Goal: Task Accomplishment & Management: Complete application form

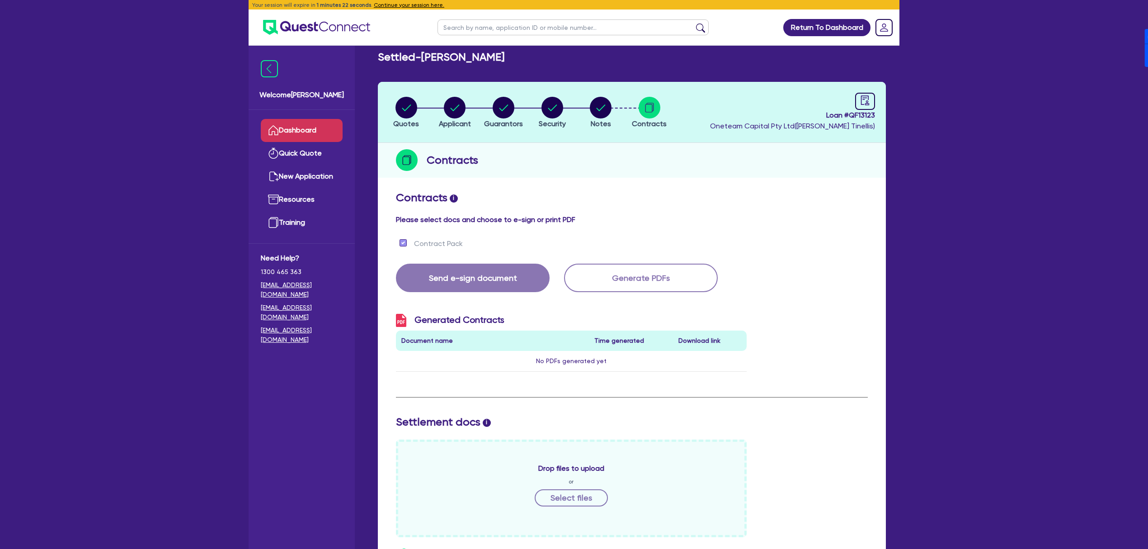
click at [317, 120] on link "Dashboard" at bounding box center [302, 130] width 82 height 23
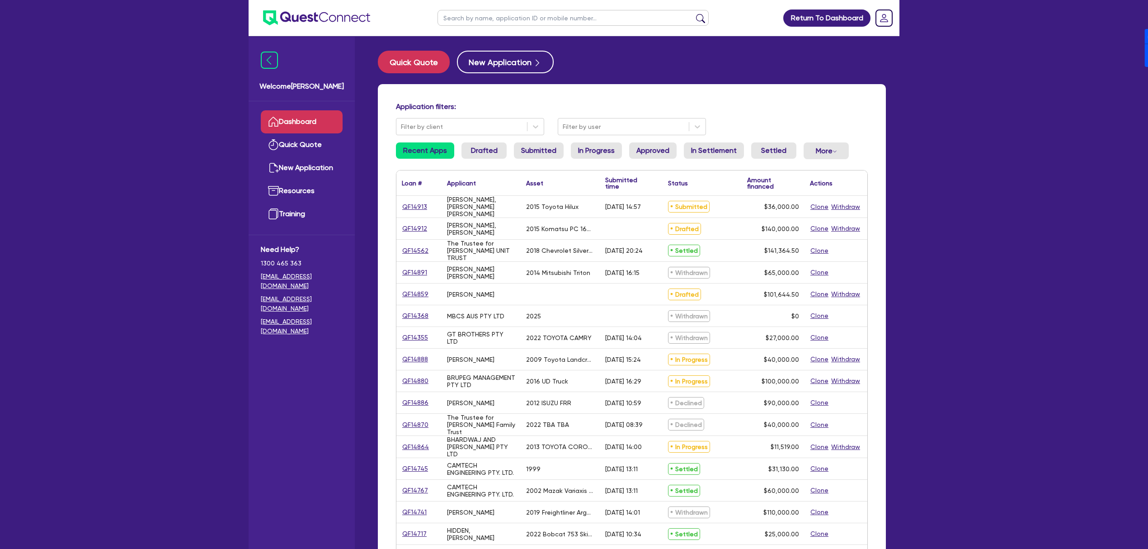
click at [513, 21] on input "text" at bounding box center [573, 18] width 271 height 16
type input "[PERSON_NAME]"
click at [693, 14] on button "submit" at bounding box center [700, 20] width 14 height 13
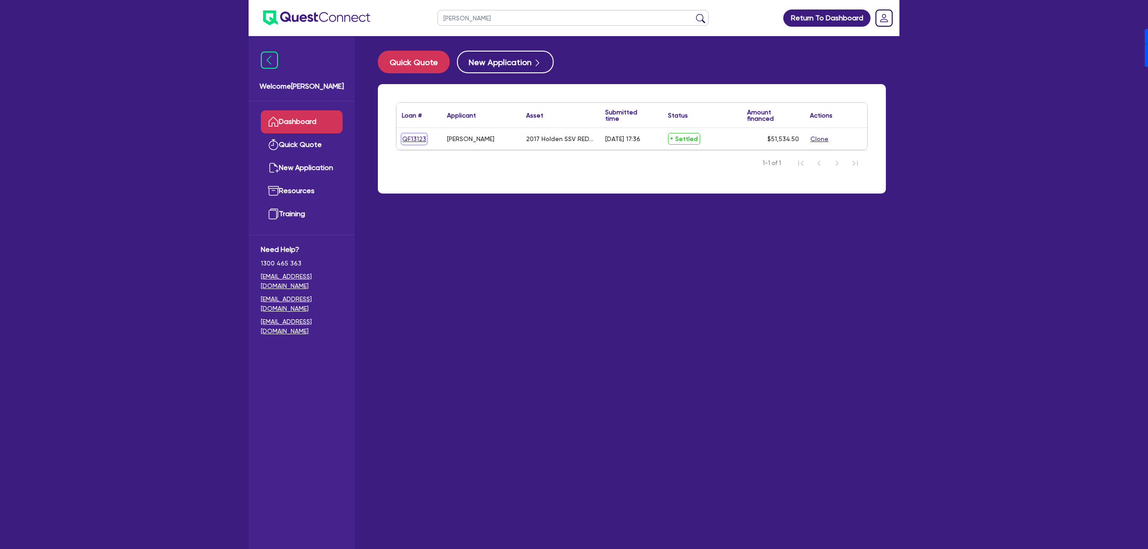
click at [420, 137] on link "QF13123" at bounding box center [414, 139] width 25 height 10
select select "CARS_AND_LIGHT_TRUCKS"
select select "PASSENGER_VEHICLES"
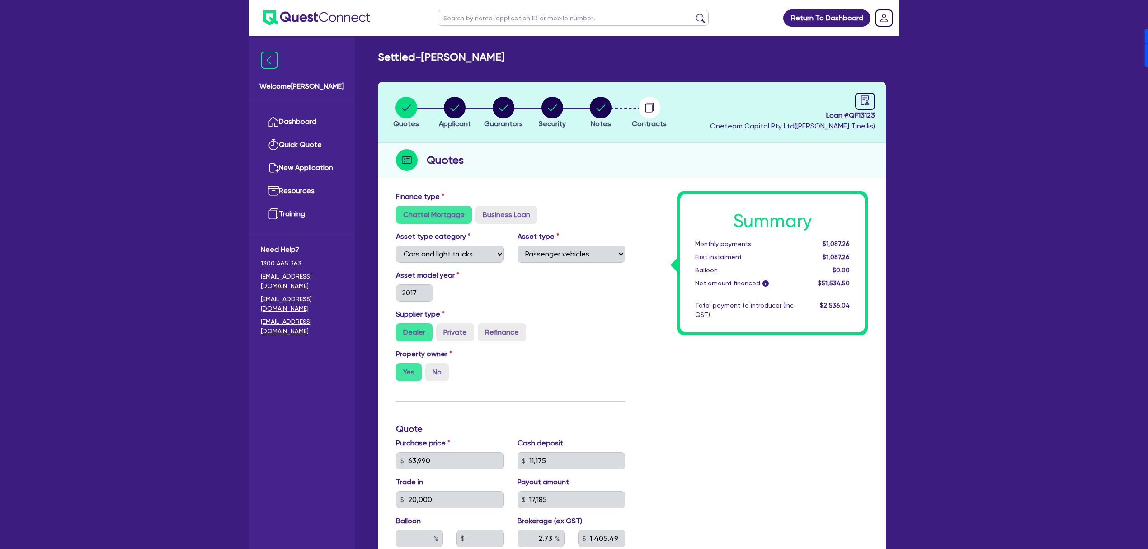
click at [863, 113] on span "Loan # QF13123" at bounding box center [792, 115] width 165 height 11
click at [864, 113] on span "Loan # QF13123" at bounding box center [792, 115] width 165 height 11
copy span "QF13123"
click at [505, 105] on circle "button" at bounding box center [504, 108] width 22 height 22
select select "MR"
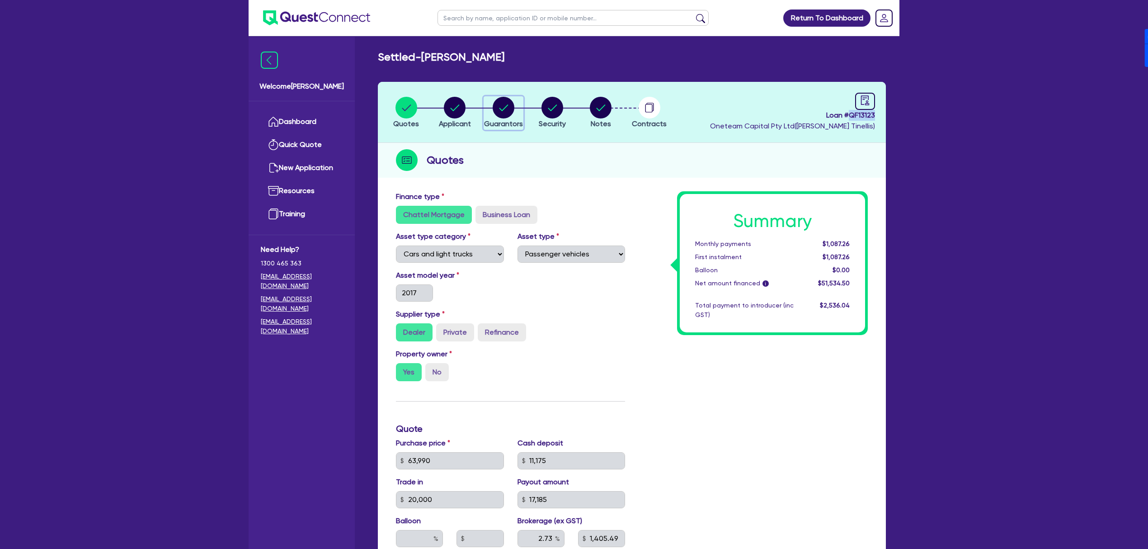
select select "VIC"
select select "SINGLE"
select select "PROPERTY"
select select "CASH"
select select "HOUSEHOLD_PERSONAL"
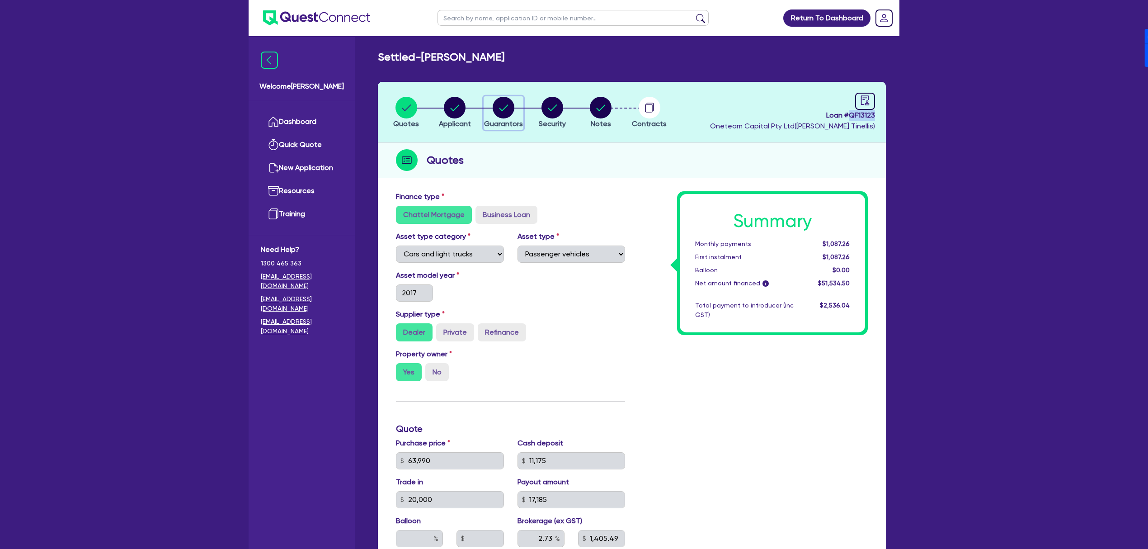
select select "OTHER"
select select "MORTGAGE"
select select "VEHICLE_LOAN"
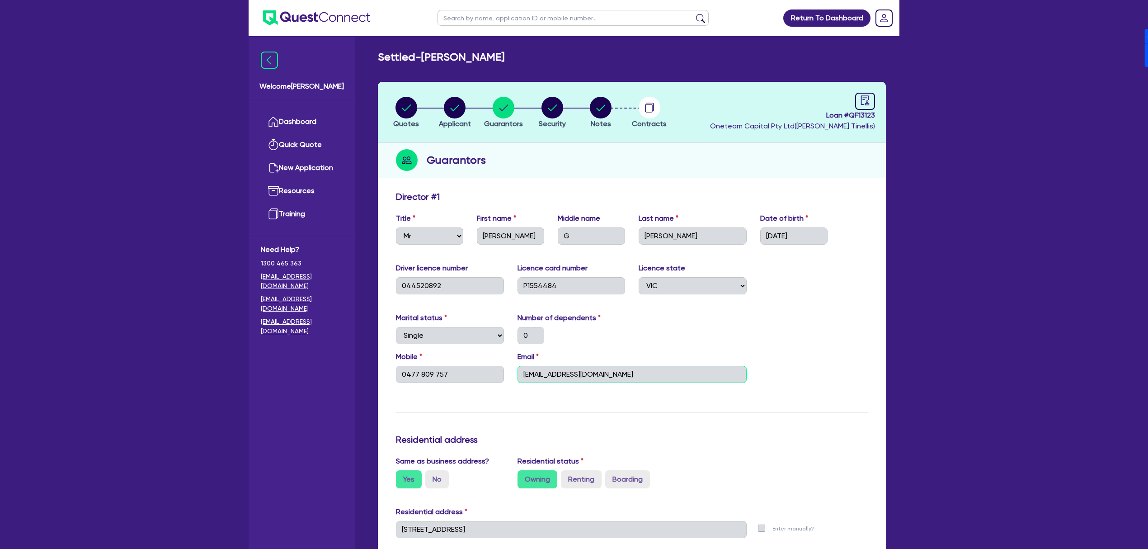
drag, startPoint x: 626, startPoint y: 373, endPoint x: 523, endPoint y: 366, distance: 102.8
click at [523, 366] on input "[EMAIL_ADDRESS][DOMAIN_NAME]" at bounding box center [632, 374] width 229 height 17
click at [292, 123] on link "Dashboard" at bounding box center [302, 121] width 82 height 23
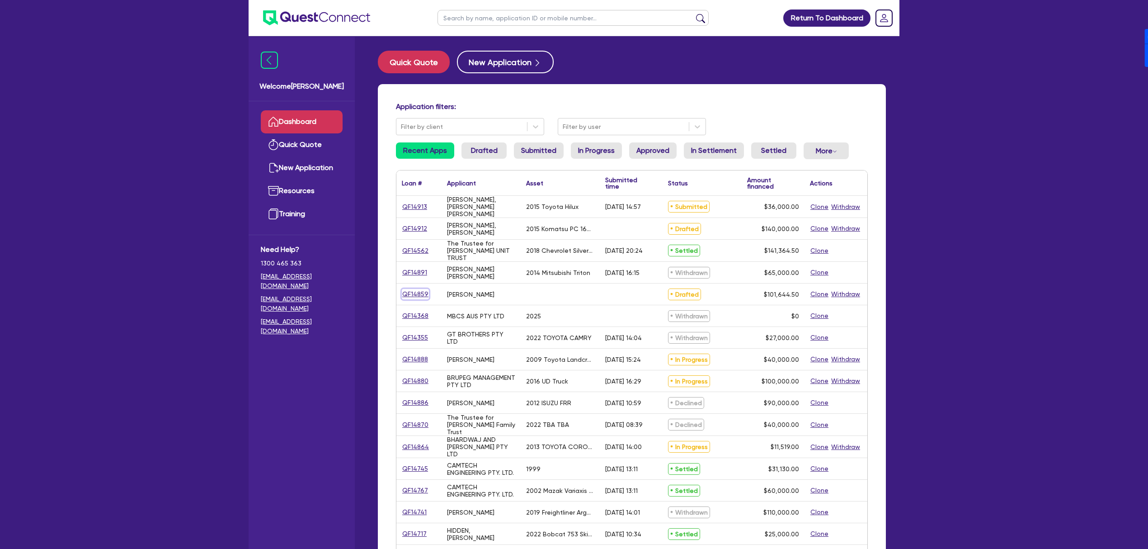
click at [410, 295] on link "QF14859" at bounding box center [415, 294] width 27 height 10
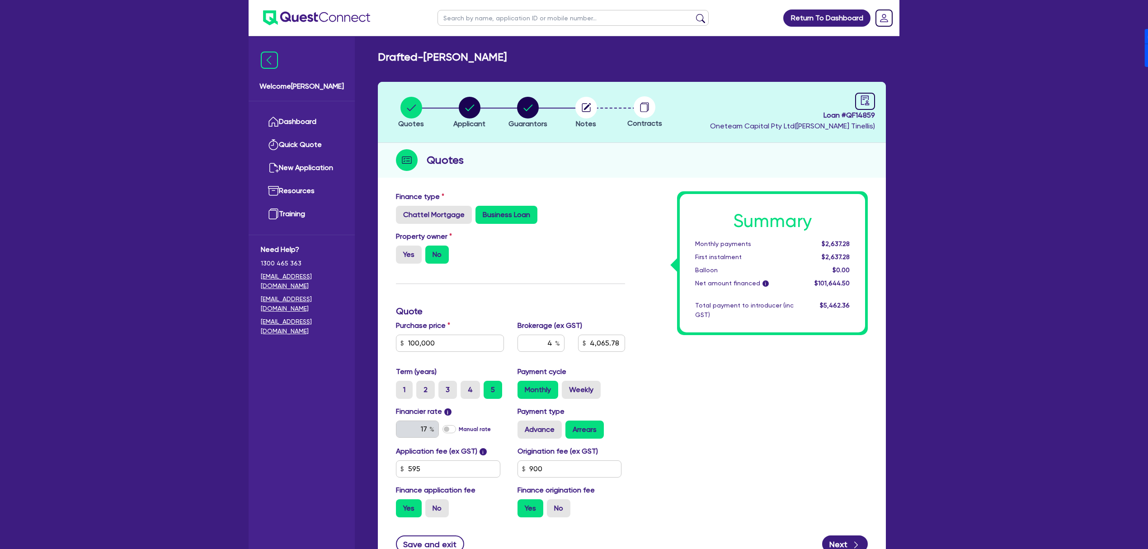
drag, startPoint x: 426, startPoint y: 58, endPoint x: 545, endPoint y: 57, distance: 119.3
click at [545, 57] on div "Drafted - [PERSON_NAME]" at bounding box center [632, 57] width 522 height 13
copy h2 "[PERSON_NAME]"
click at [859, 114] on span "Loan # QF14859" at bounding box center [792, 115] width 165 height 11
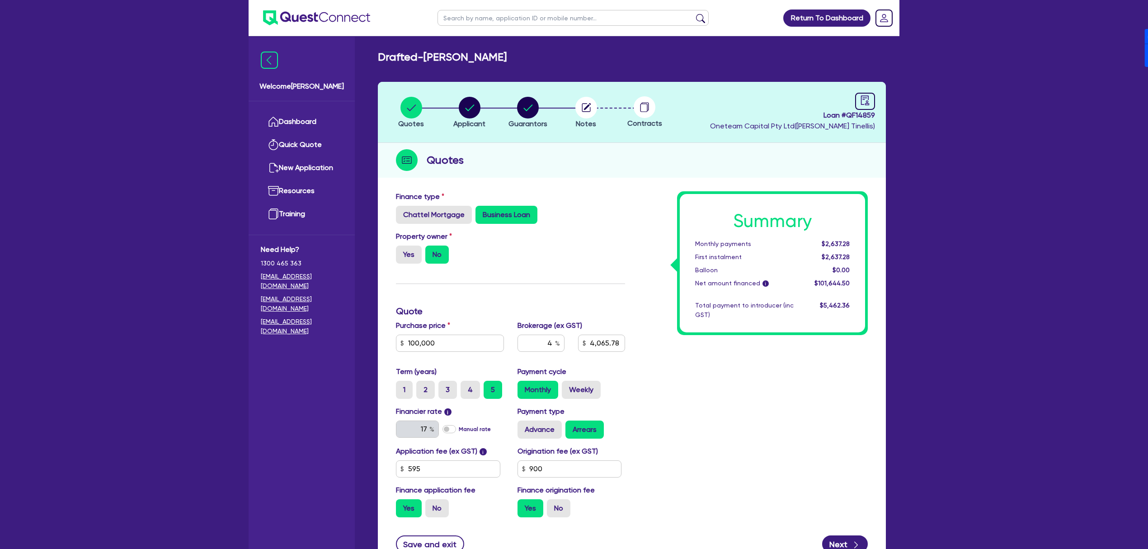
copy h2 "[PERSON_NAME]"
copy span "QF14859"
click at [296, 114] on link "Dashboard" at bounding box center [302, 121] width 82 height 23
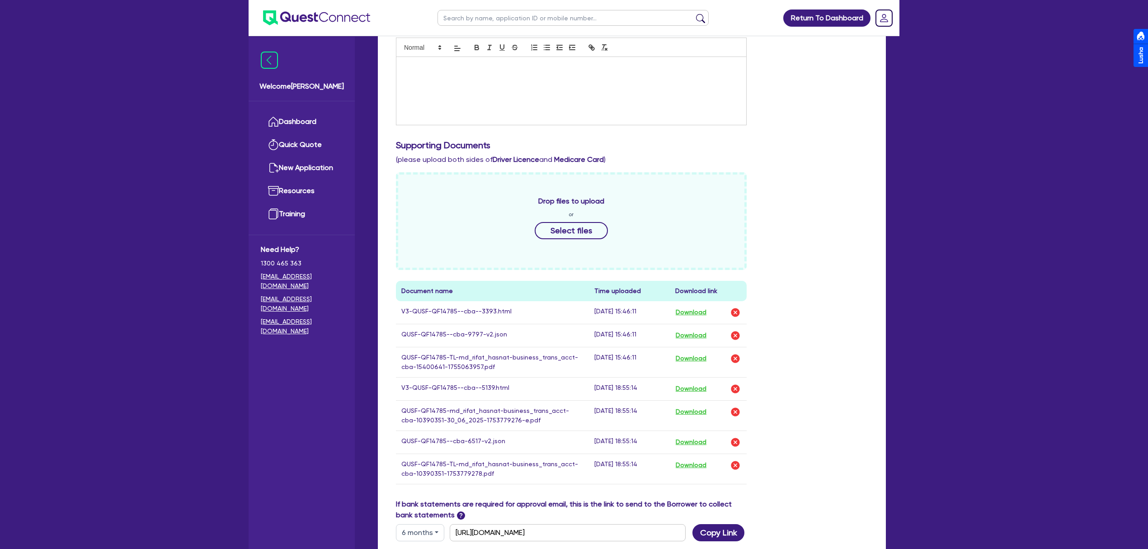
scroll to position [422, 0]
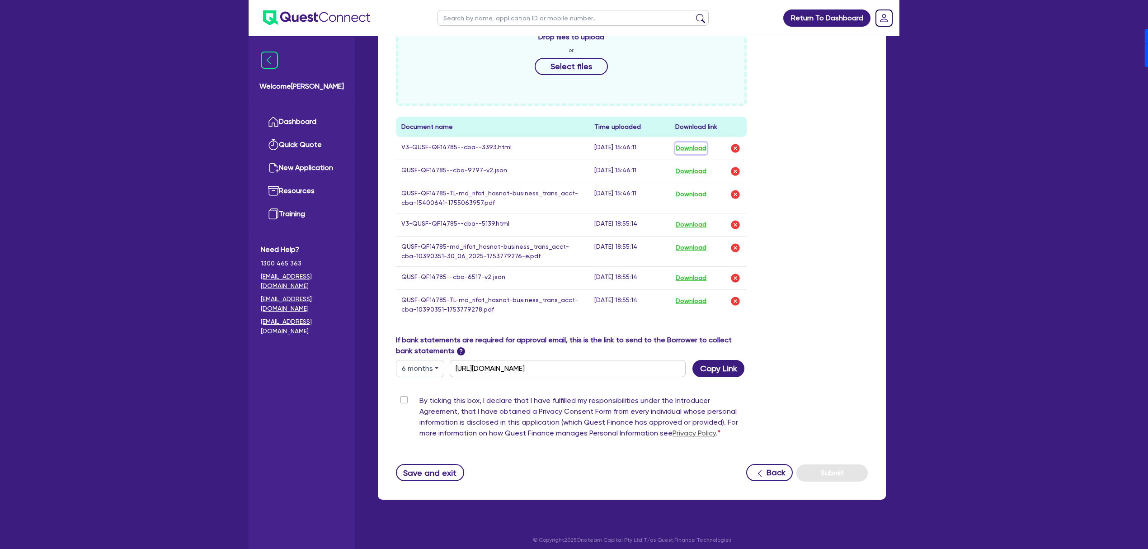
click at [695, 149] on button "Download" at bounding box center [691, 148] width 32 height 12
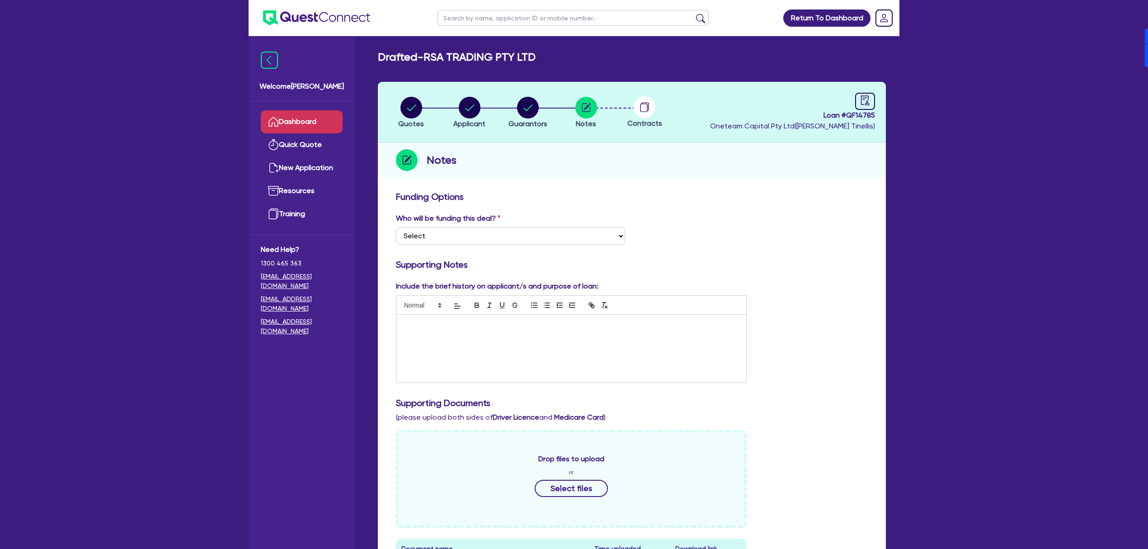
click at [320, 111] on link "Dashboard" at bounding box center [302, 121] width 82 height 23
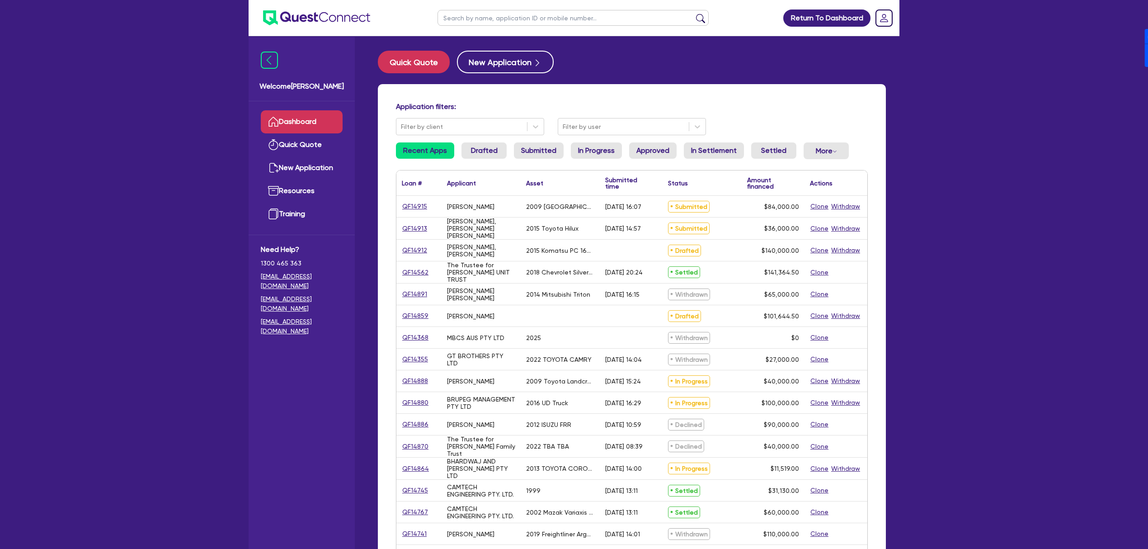
click at [546, 19] on input "text" at bounding box center [573, 18] width 271 height 16
click at [988, 294] on div "Return To Dashboard Edit Profile Logout Welcome Dean Dashboard Quick Quote New …" at bounding box center [574, 365] width 1148 height 730
click at [409, 203] on link "QF14915" at bounding box center [415, 206] width 26 height 10
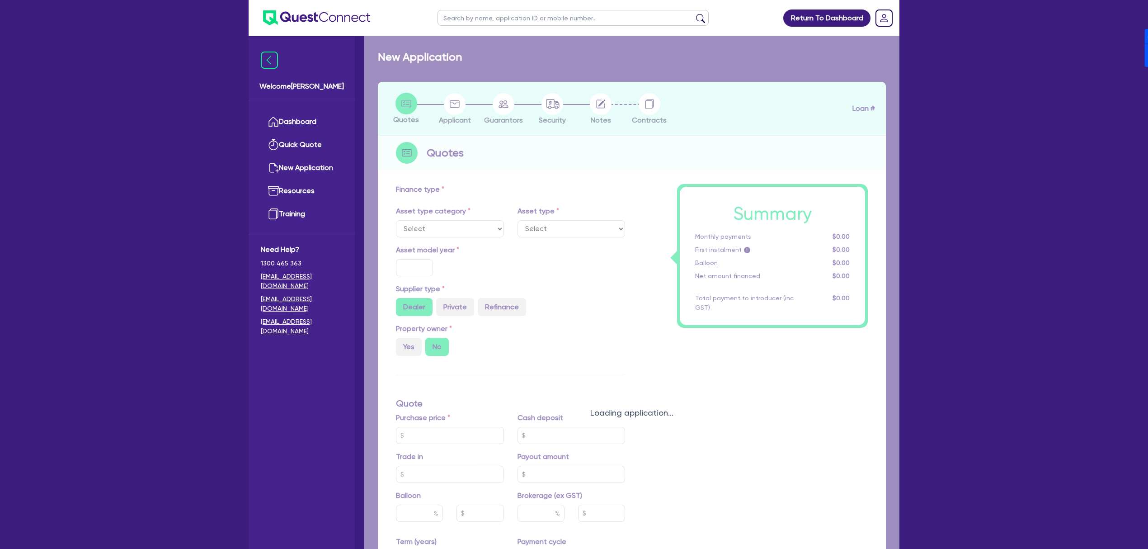
select select "PRIMARY_ASSETS"
type input "2009"
radio input "false"
radio input "true"
type input "105,000"
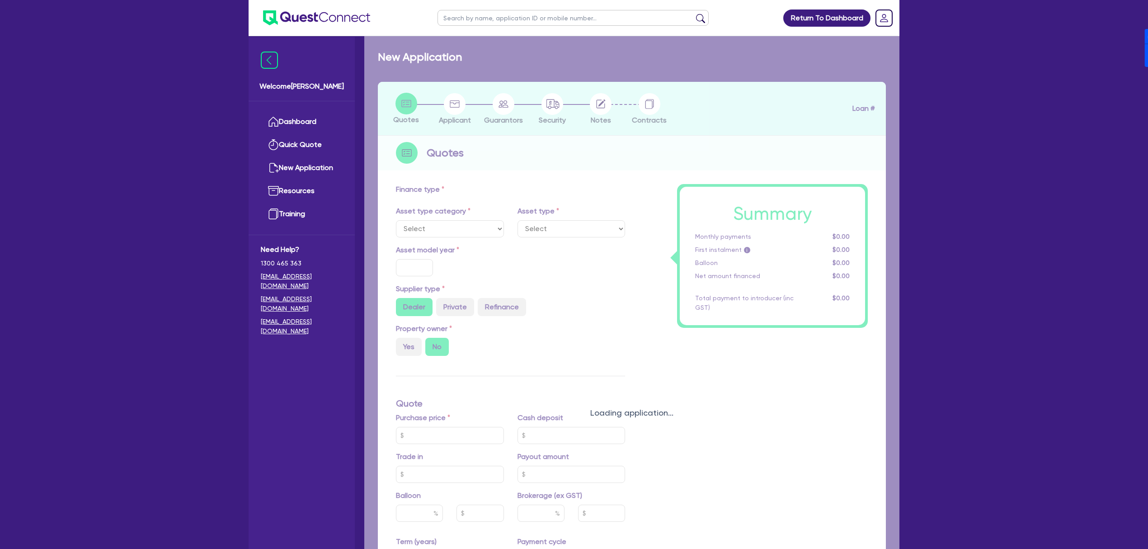
type input "21,000"
type input "10"
type input "8,400"
type input "17.95"
select select "HEAVY_TRUCKS"
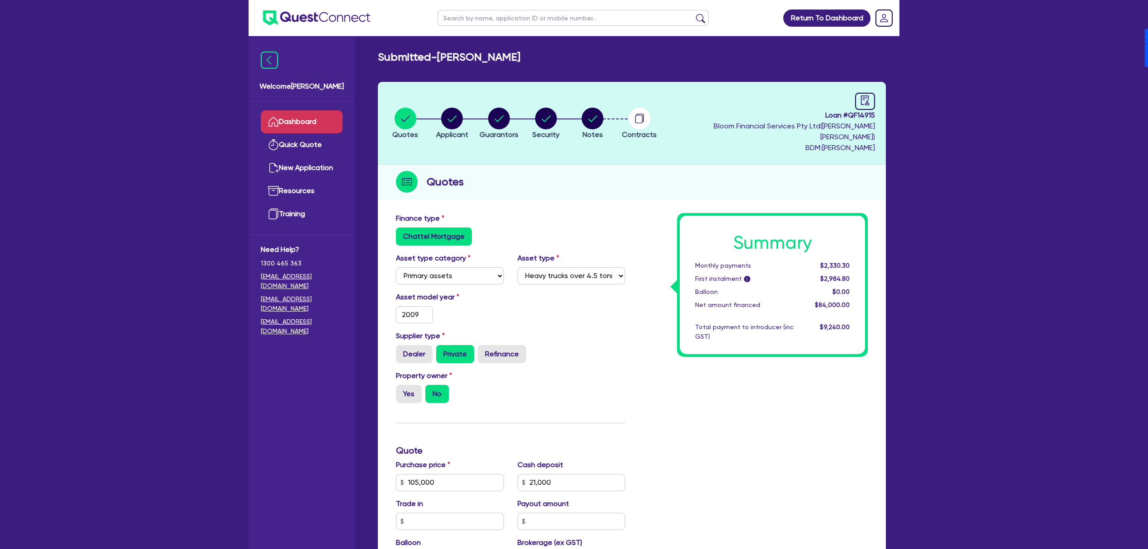
click at [276, 129] on link "Dashboard" at bounding box center [302, 121] width 82 height 23
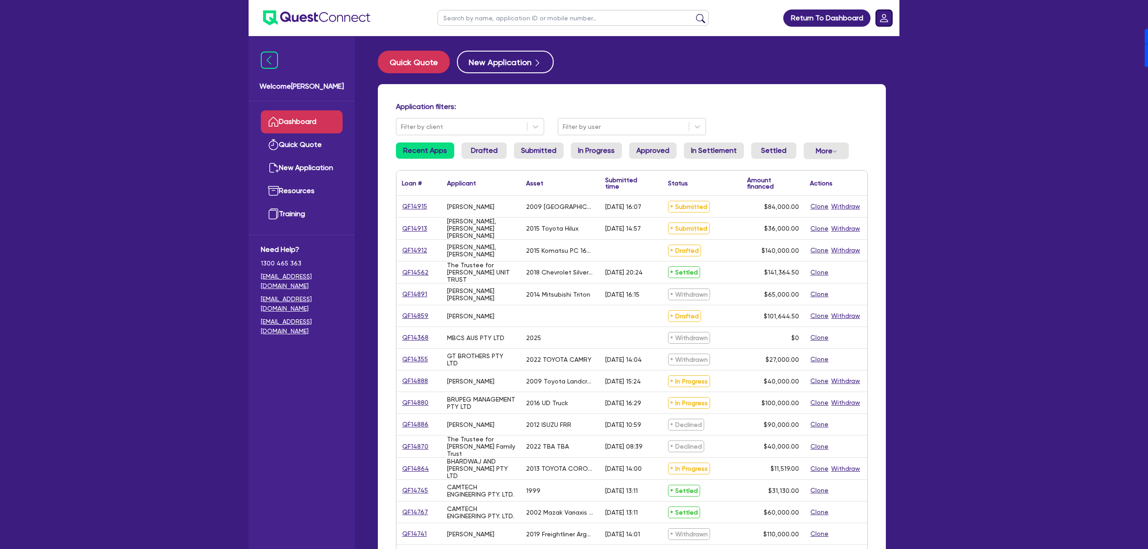
click at [881, 22] on icon "Dropdown toggle" at bounding box center [884, 18] width 8 height 8
click at [856, 43] on link "Edit Profile" at bounding box center [858, 41] width 68 height 17
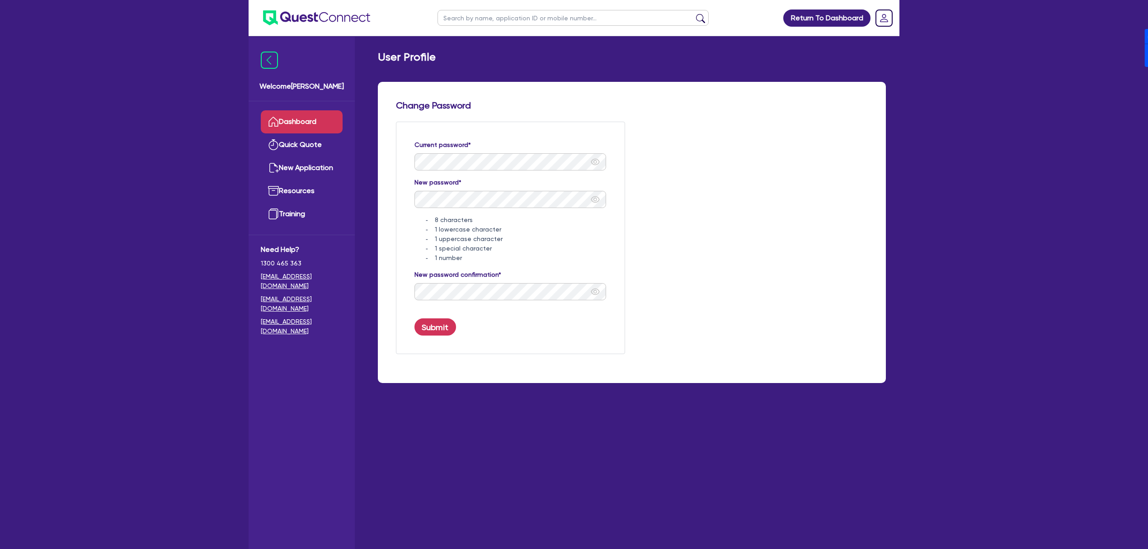
click at [299, 114] on link "Dashboard" at bounding box center [302, 121] width 82 height 23
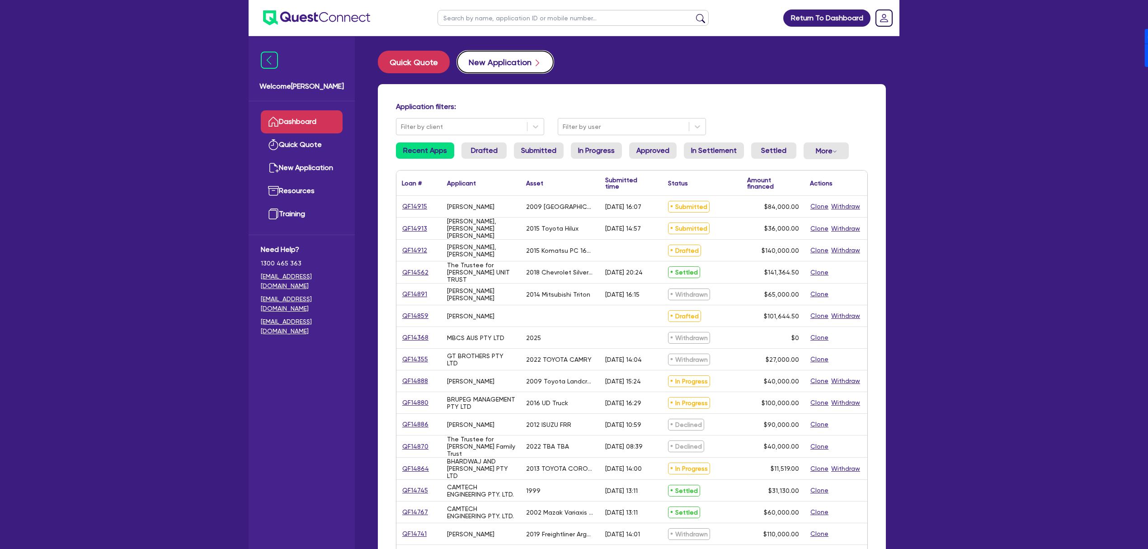
click at [504, 64] on button "New Application" at bounding box center [505, 62] width 97 height 23
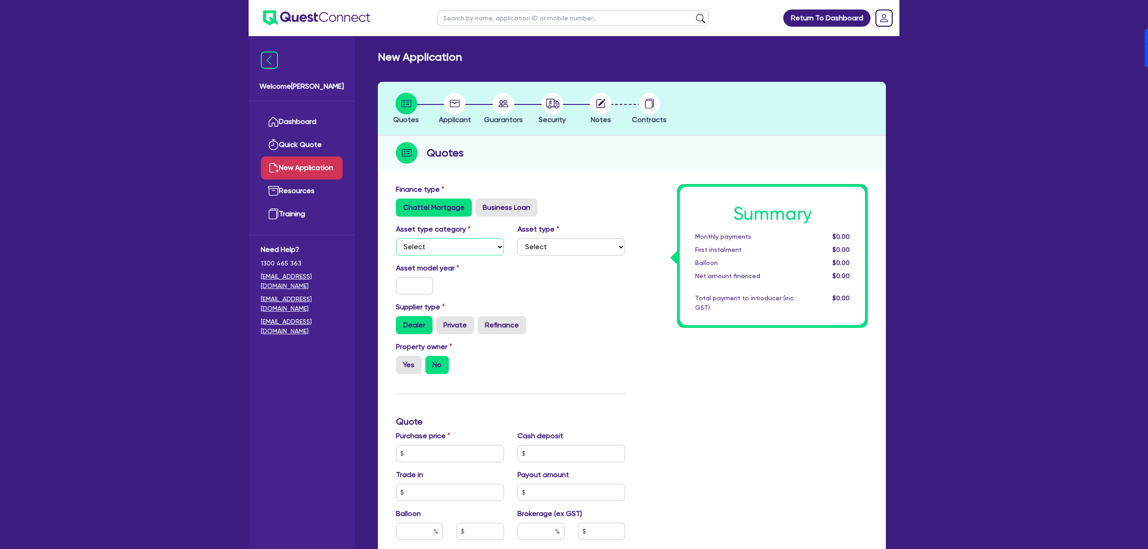
click at [456, 248] on select "Select Cars and light trucks Primary assets Secondary assets Tertiary assets" at bounding box center [450, 246] width 108 height 17
select select "CARS_AND_LIGHT_TRUCKS"
click at [396, 238] on select "Select Cars and light trucks Primary assets Secondary assets Tertiary assets" at bounding box center [450, 246] width 108 height 17
drag, startPoint x: 591, startPoint y: 239, endPoint x: 586, endPoint y: 245, distance: 7.7
click at [591, 239] on select "Select Passenger vehicles Vans and utes Light trucks up to 4.5 tonne" at bounding box center [572, 246] width 108 height 17
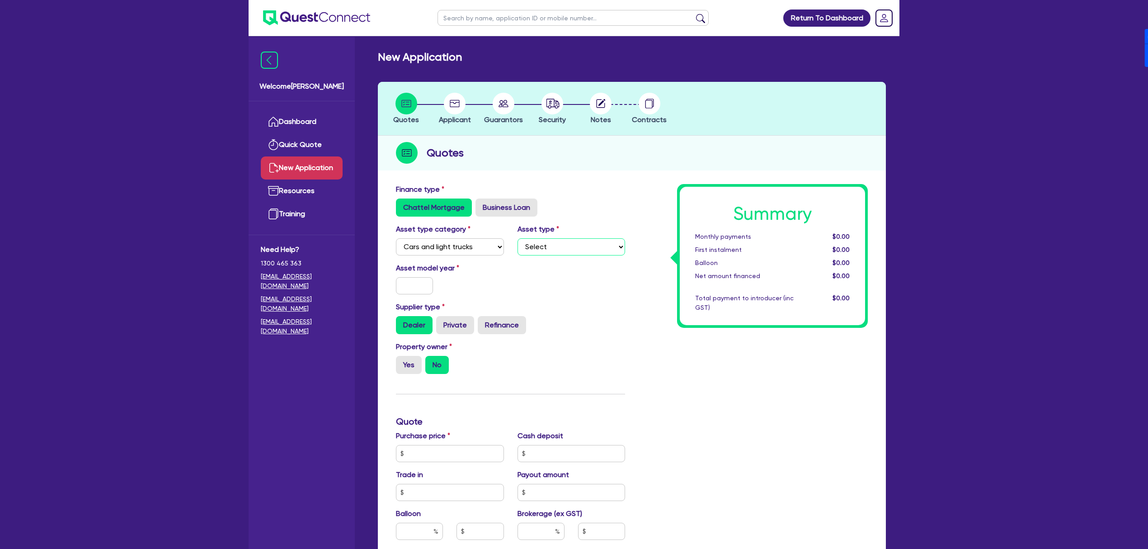
select select "PASSENGER_VEHICLES"
click at [518, 238] on select "Select Passenger vehicles Vans and utes Light trucks up to 4.5 tonne" at bounding box center [572, 246] width 108 height 17
click at [425, 293] on input "text" at bounding box center [414, 285] width 37 height 17
type input "2014"
click at [455, 325] on label "Private" at bounding box center [455, 325] width 38 height 18
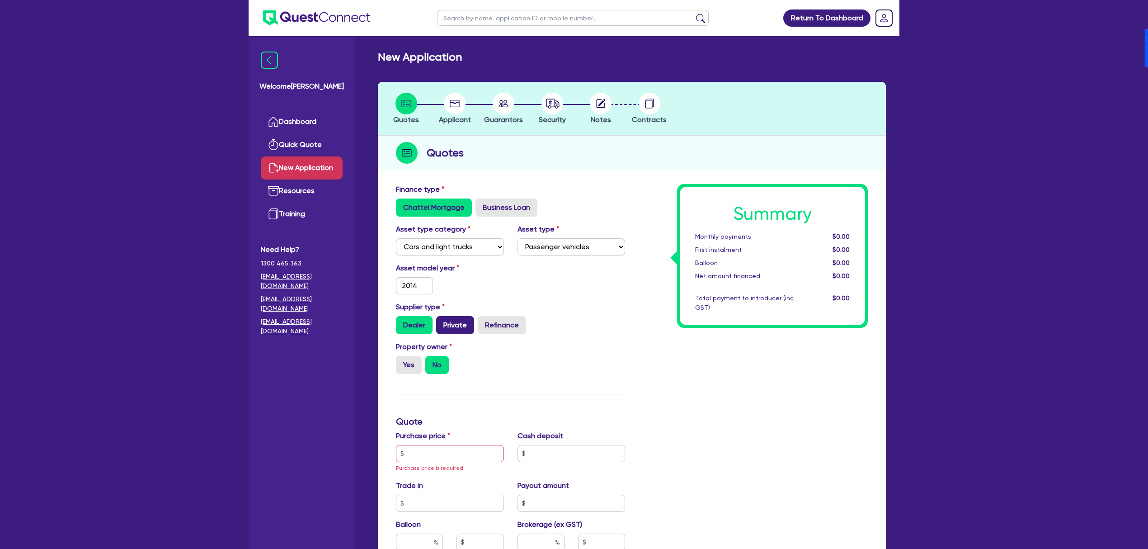
click at [442, 322] on input "Private" at bounding box center [439, 319] width 6 height 6
radio input "true"
click at [459, 449] on input "text" at bounding box center [450, 453] width 108 height 17
type input "16,000"
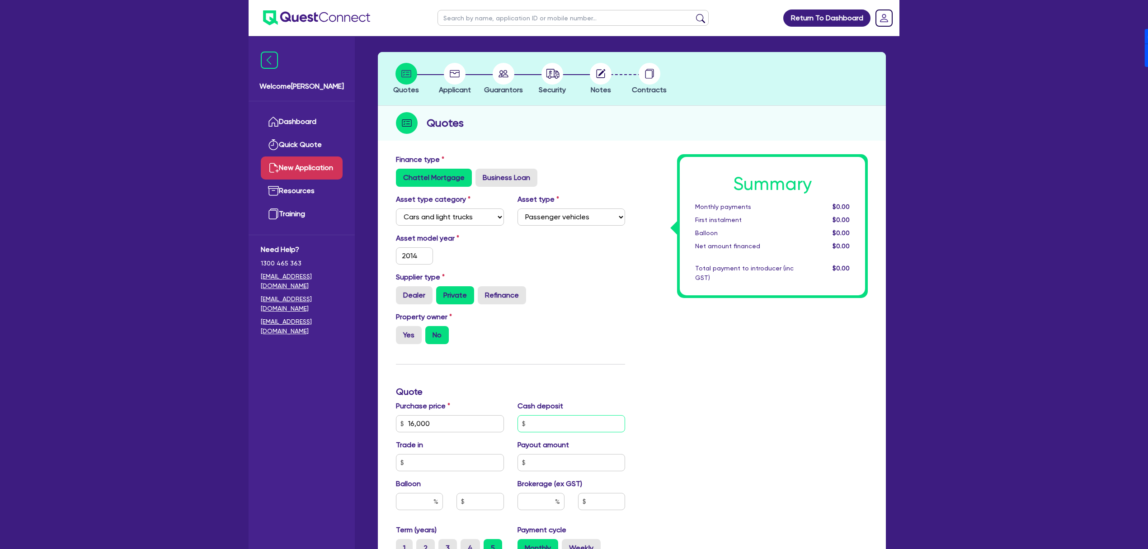
scroll to position [297, 0]
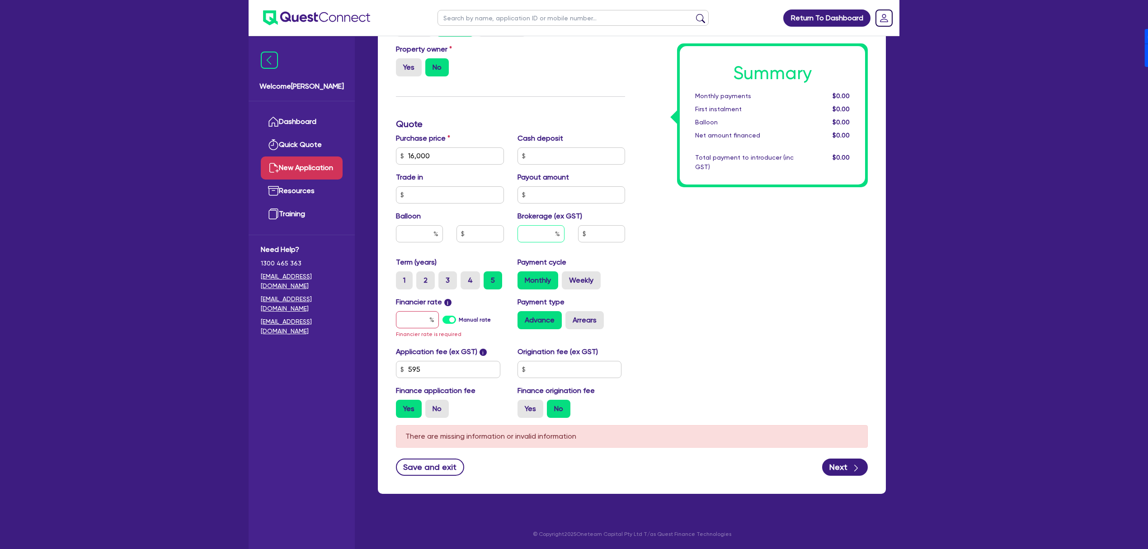
click at [533, 227] on input "text" at bounding box center [541, 233] width 47 height 17
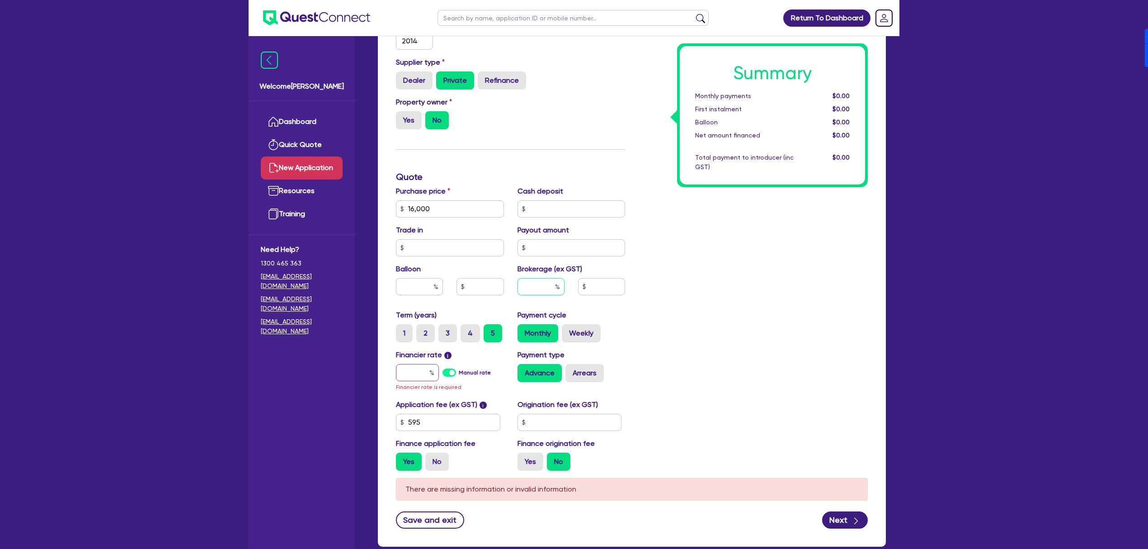
scroll to position [237, 0]
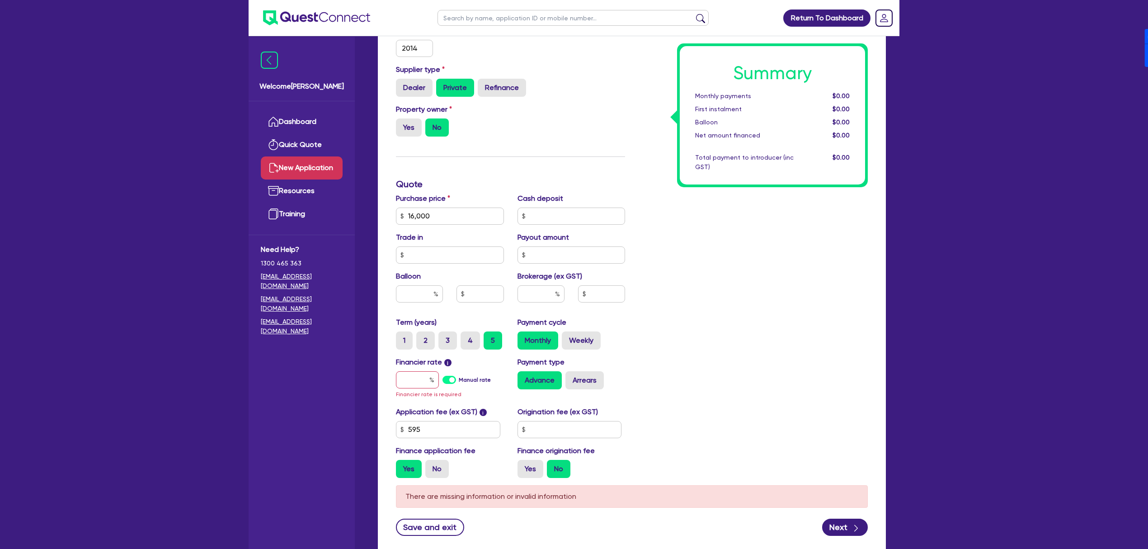
click at [459, 377] on label "Manual rate" at bounding box center [475, 380] width 32 height 8
click at [0, 0] on input "Manual rate" at bounding box center [0, 0] width 0 height 0
type input "17"
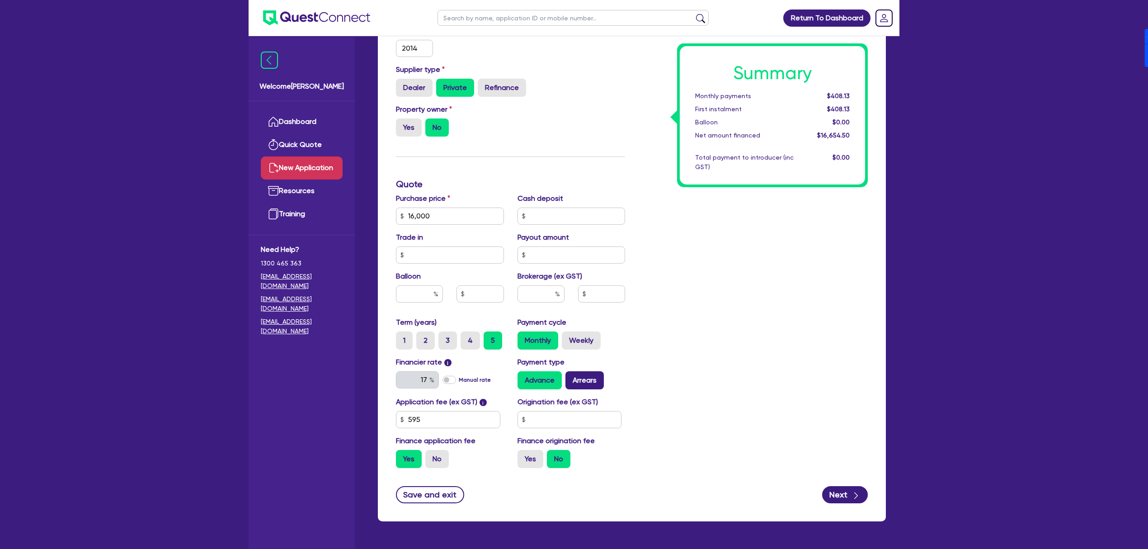
click at [591, 382] on label "Arrears" at bounding box center [584, 380] width 38 height 18
click at [571, 377] on input "Arrears" at bounding box center [568, 374] width 6 height 6
radio input "true"
click at [578, 414] on input "text" at bounding box center [570, 419] width 104 height 17
type input "900"
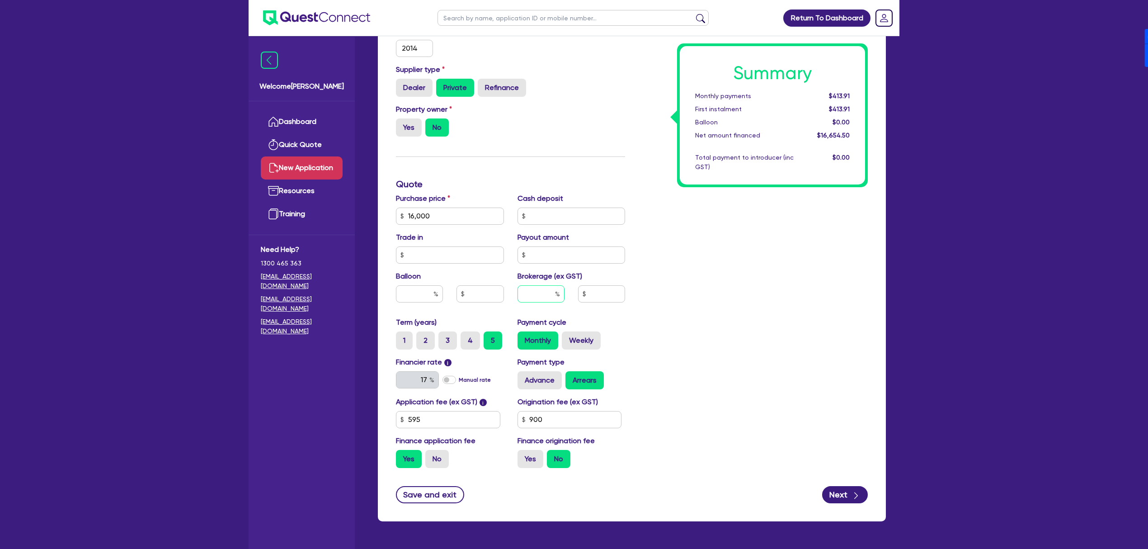
click at [552, 290] on input "text" at bounding box center [541, 293] width 47 height 17
type input "4"
type input "666.18"
click at [707, 313] on div "Summary Monthly payments $413.91 First instalment $1,403.91 Balloon $0.00 Net a…" at bounding box center [753, 211] width 243 height 528
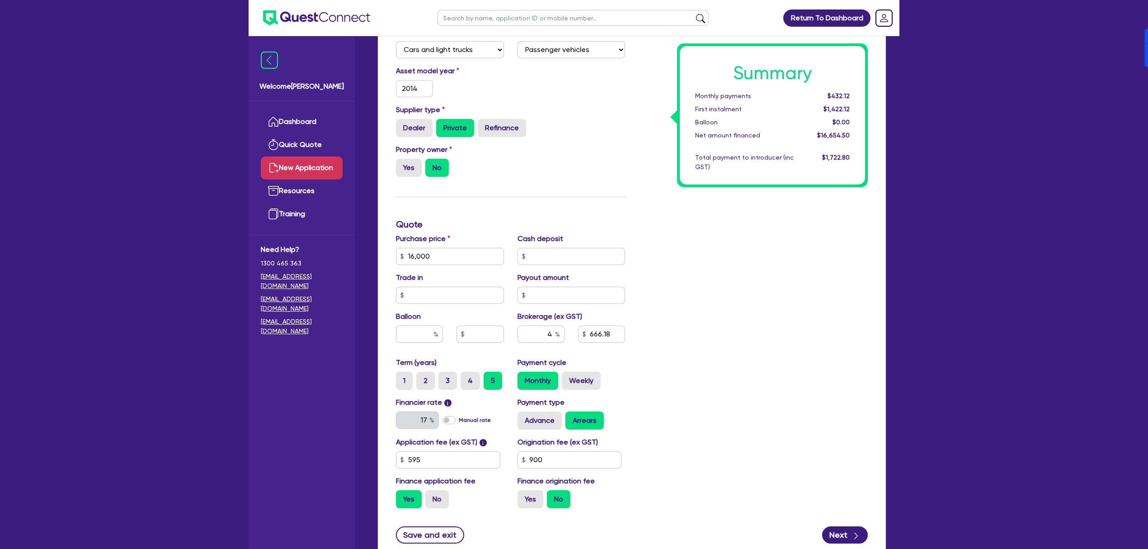
scroll to position [264, 0]
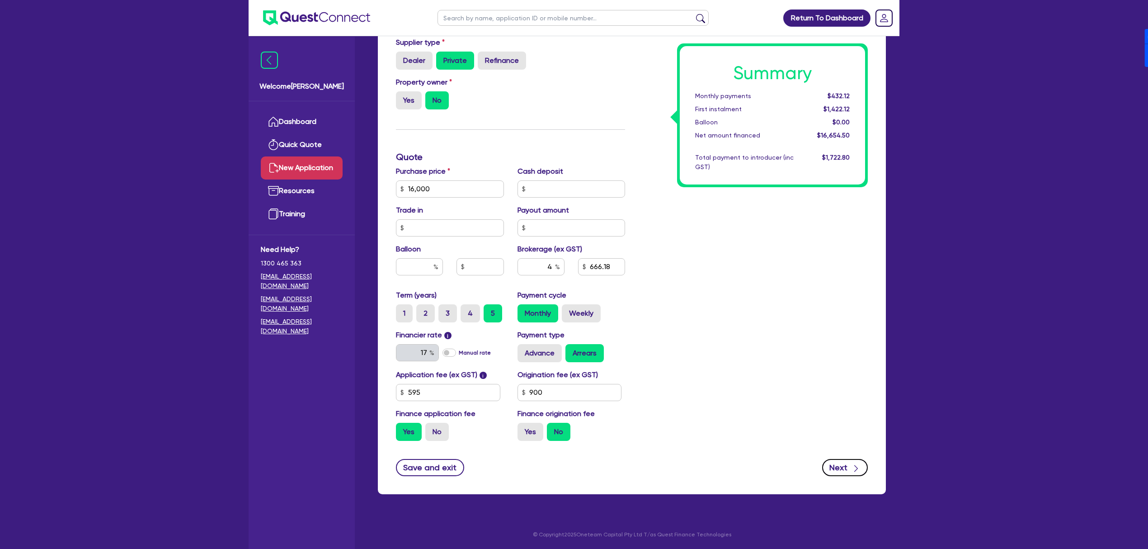
click at [852, 469] on icon "button" at bounding box center [856, 468] width 9 height 9
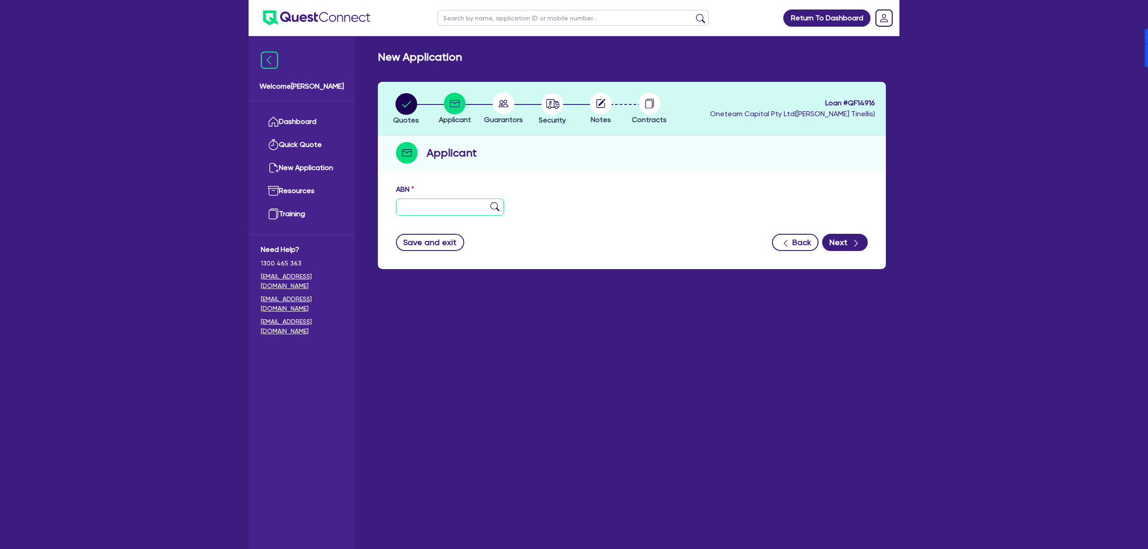
click at [460, 210] on input "text" at bounding box center [450, 206] width 108 height 17
type input "11 111 111 111"
click at [845, 245] on button "Next" at bounding box center [845, 242] width 46 height 17
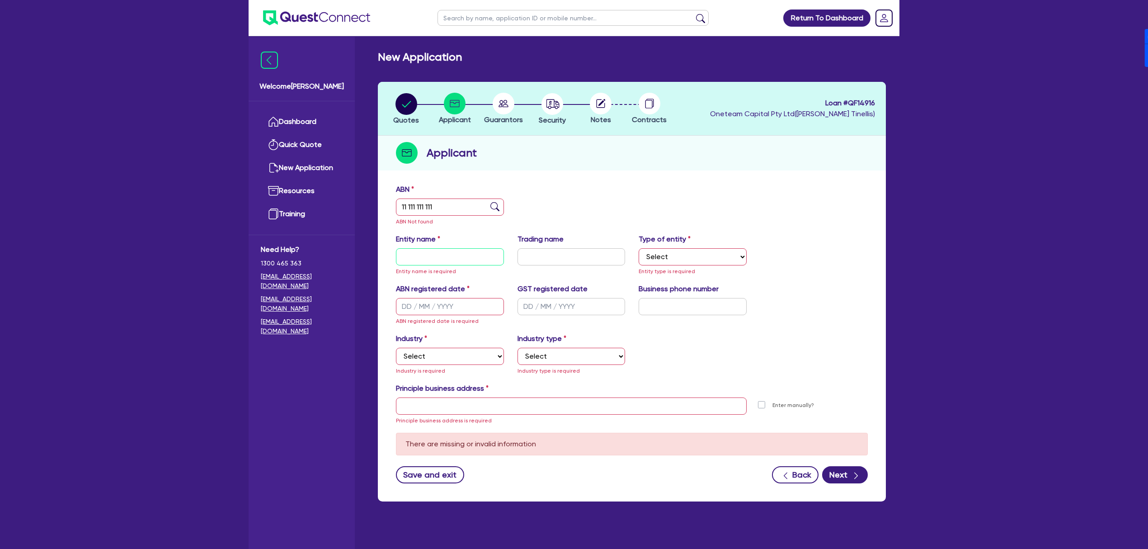
click at [441, 252] on input "text" at bounding box center [450, 256] width 108 height 17
drag, startPoint x: 680, startPoint y: 259, endPoint x: 682, endPoint y: 264, distance: 5.2
click at [680, 259] on select "Select Sole Trader Company Partnership Trust" at bounding box center [693, 256] width 108 height 17
click at [715, 204] on div "ABN 11 111 111 111 ABN Not found" at bounding box center [631, 209] width 485 height 50
click at [422, 259] on input "text" at bounding box center [450, 256] width 108 height 17
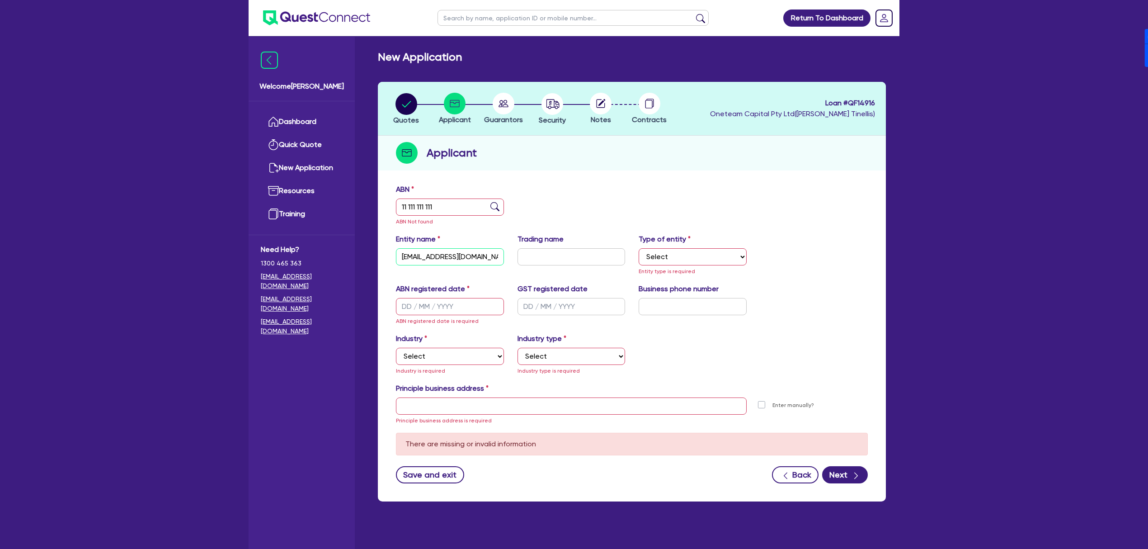
scroll to position [0, 0]
click at [402, 257] on input "Tanieludanp7909@gmail.com" at bounding box center [450, 256] width 108 height 17
click at [460, 259] on input "Tanieludanp7909@gmail.com" at bounding box center [450, 256] width 108 height 17
click at [443, 255] on input "Tanieludanp7909@gmail.com" at bounding box center [450, 256] width 108 height 17
drag, startPoint x: 438, startPoint y: 255, endPoint x: 550, endPoint y: 248, distance: 112.4
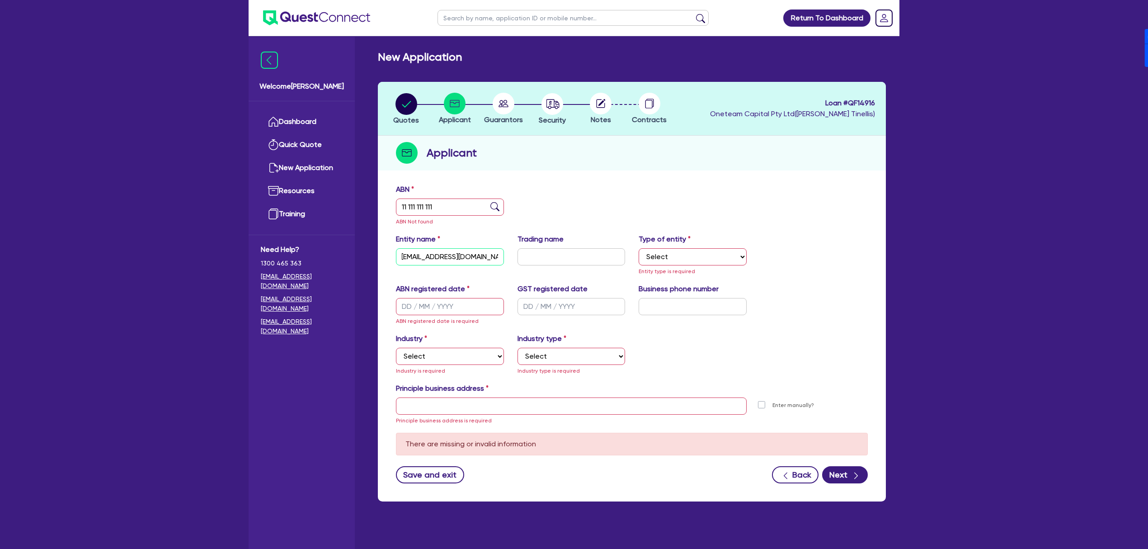
click at [550, 248] on div "Entity name Tanieludanp7909@gmail.com Trading name Type of entity Select Sole T…" at bounding box center [631, 259] width 485 height 50
type input "Tanieludan"
drag, startPoint x: 668, startPoint y: 259, endPoint x: 637, endPoint y: 297, distance: 48.8
click at [668, 259] on select "Select Sole Trader Company Partnership Trust" at bounding box center [693, 256] width 108 height 17
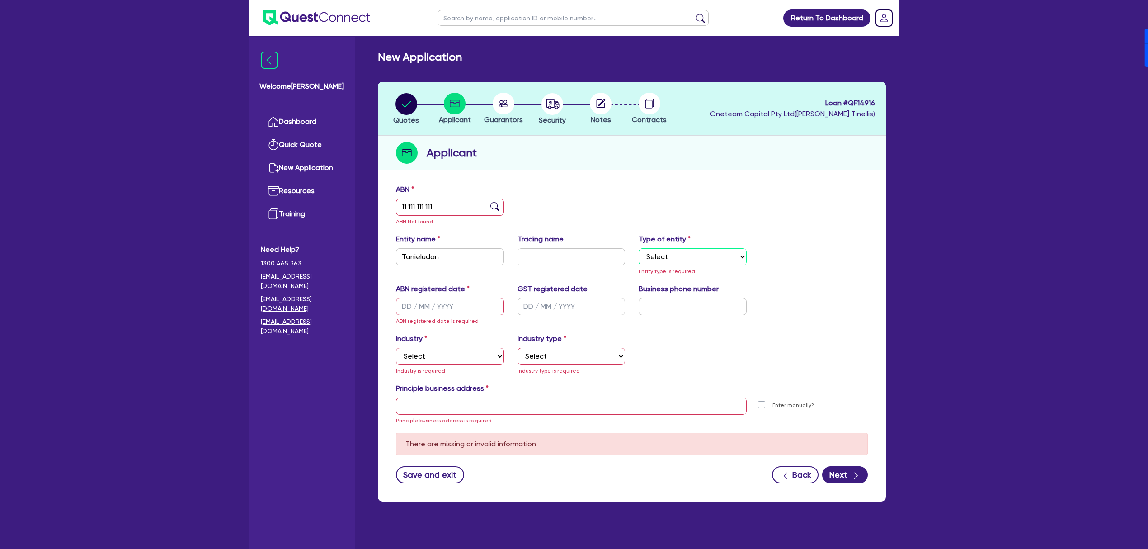
select select "SOLE_TRADER"
click at [639, 248] on select "Select Sole Trader Company Partnership Trust" at bounding box center [693, 256] width 108 height 17
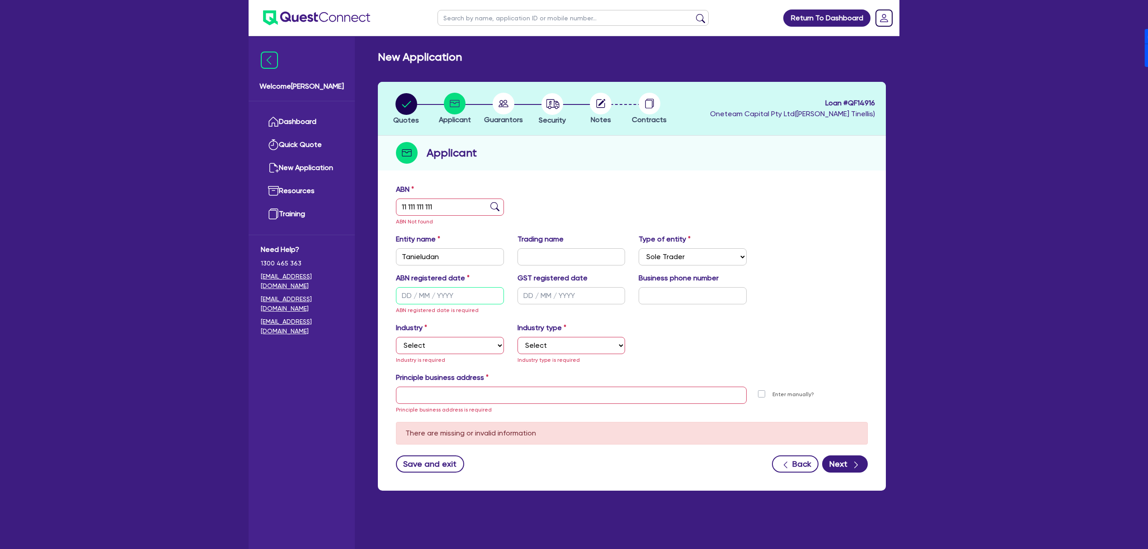
click at [403, 292] on input "text" at bounding box center [450, 295] width 108 height 17
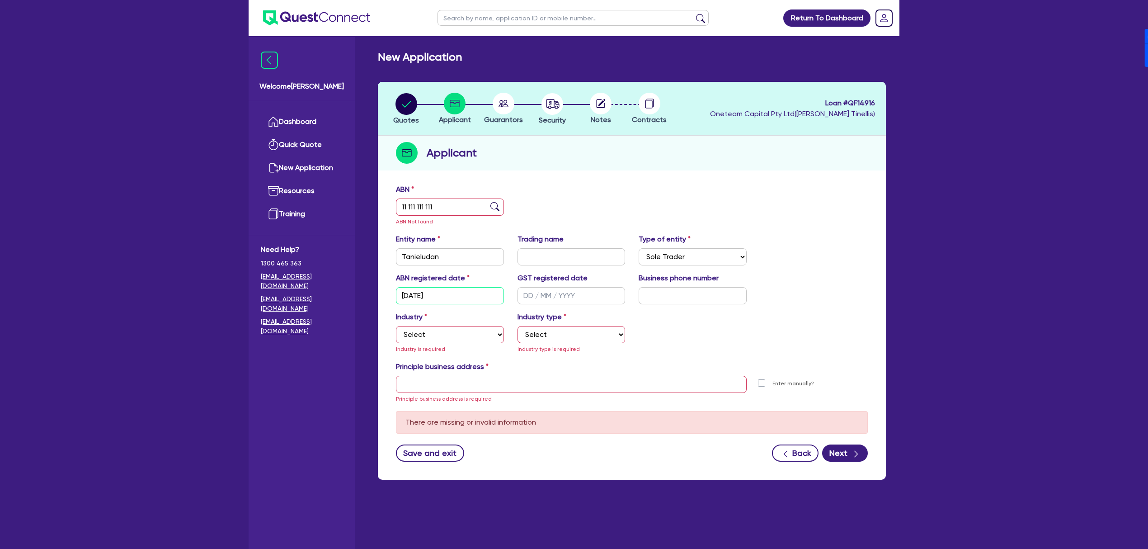
type input "14/04/1998"
type input "04 5035 5483"
select select "ACCOMODATION_FOOD"
select select "HOTELS"
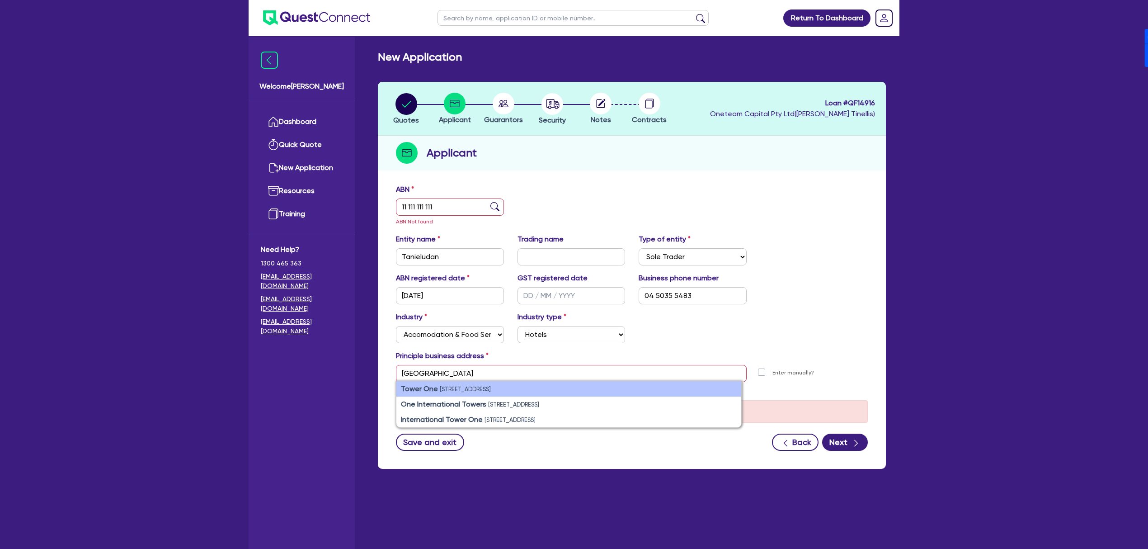
click at [498, 393] on li "Tower One 100 Barangaroo Ave, Barangaroo NSW 2000, Australia" at bounding box center [568, 388] width 345 height 15
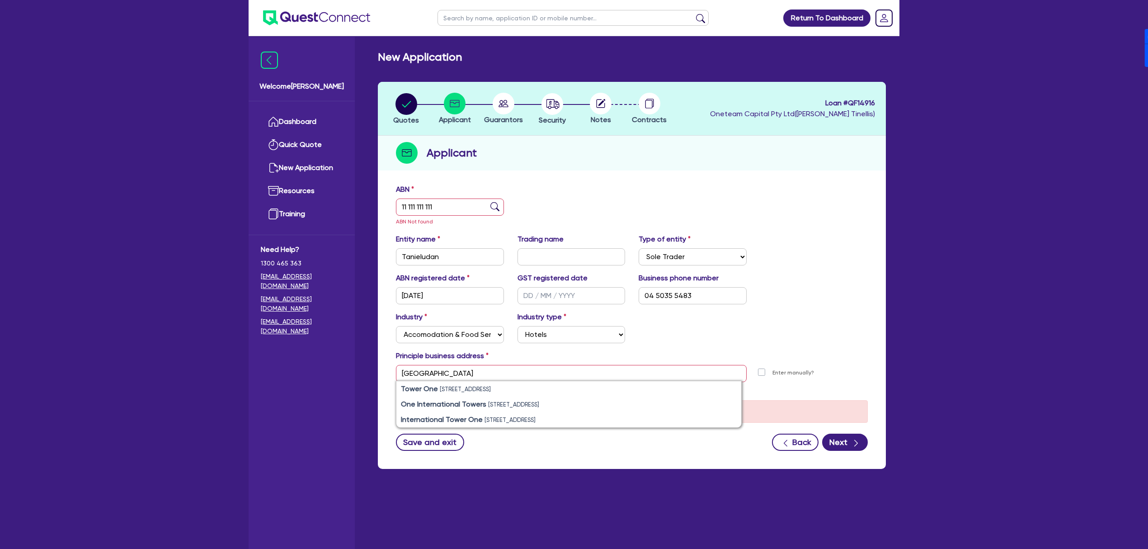
type input "100 Barangaroo Ave Sydney NSW 2000"
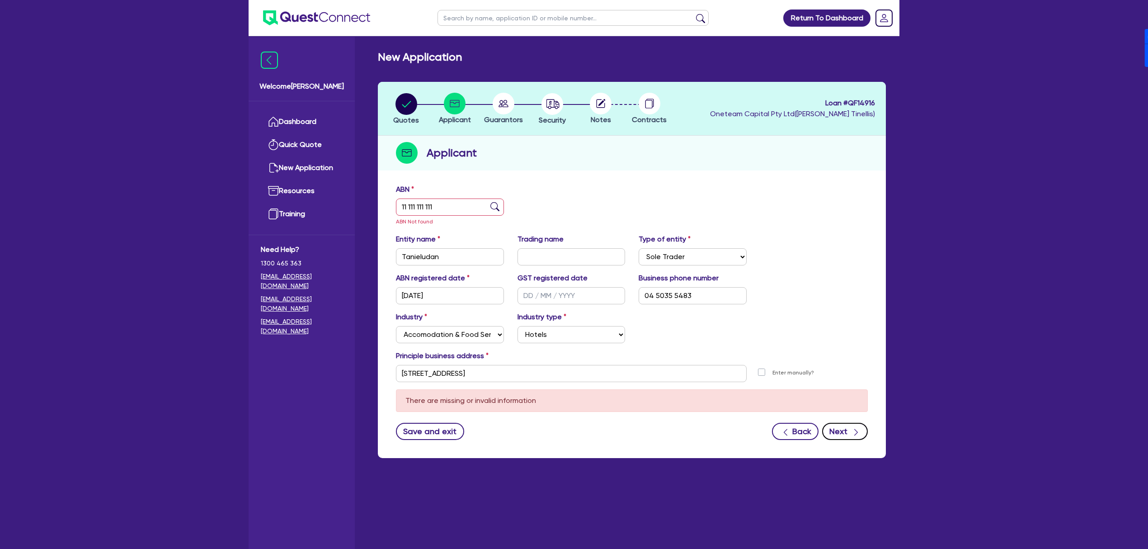
click at [850, 433] on button "Next" at bounding box center [845, 431] width 46 height 17
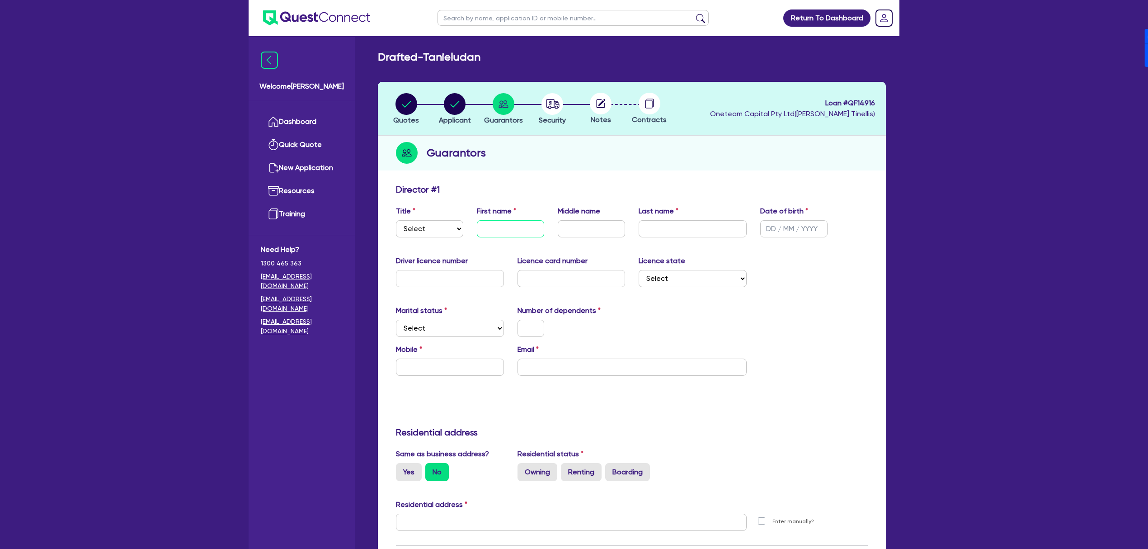
click at [503, 227] on input "text" at bounding box center [510, 228] width 67 height 17
paste input "Tanieludanp7909@gmail.com"
type input "Tanieludanp7909@gmail.com"
drag, startPoint x: 566, startPoint y: 367, endPoint x: 560, endPoint y: 367, distance: 6.3
click at [566, 367] on input "email" at bounding box center [632, 366] width 229 height 17
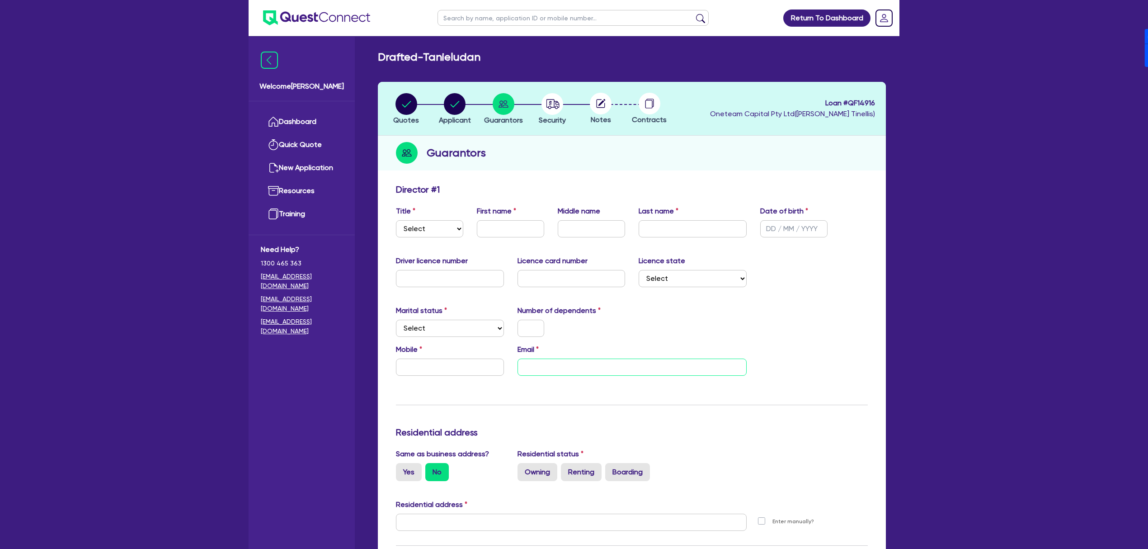
paste input "Tanieludanp7909@gmail.com"
drag, startPoint x: 557, startPoint y: 366, endPoint x: 490, endPoint y: 354, distance: 67.9
click at [490, 354] on div "Mobile Email Tanieludanp7909@gmail.com" at bounding box center [631, 363] width 485 height 39
click at [556, 366] on input "Tanieludanp7909@gmail.com" at bounding box center [632, 366] width 229 height 17
click at [558, 366] on input "Tanieludanp7909@gmail.com" at bounding box center [632, 366] width 229 height 17
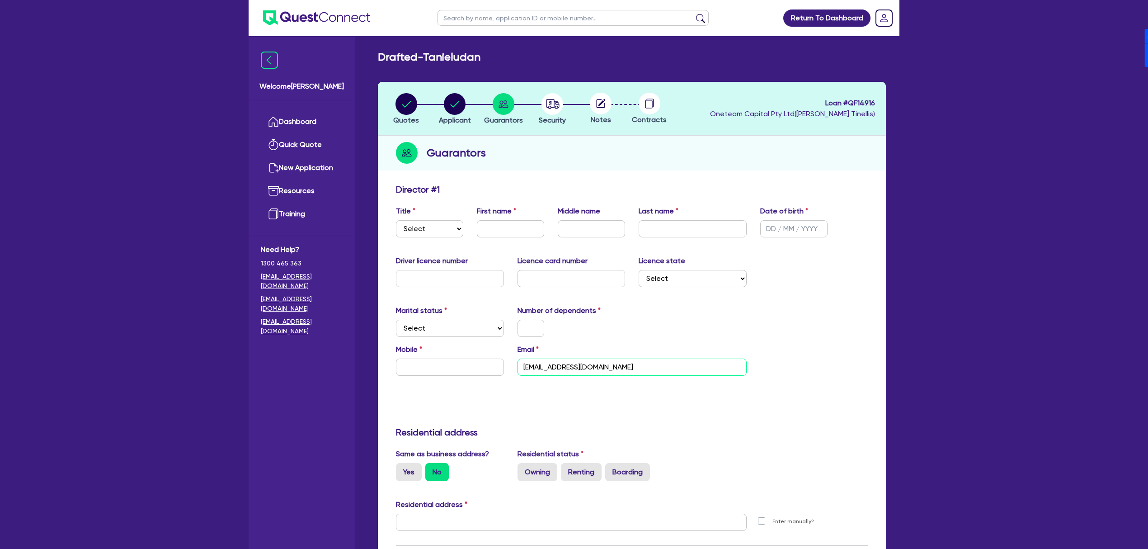
drag, startPoint x: 559, startPoint y: 366, endPoint x: 490, endPoint y: 362, distance: 69.3
click at [490, 362] on div "Mobile Email Tanieludanp7909@gmail.com" at bounding box center [631, 363] width 485 height 39
type input "Tanieludanp7909@gmail.com"
drag, startPoint x: 500, startPoint y: 230, endPoint x: 521, endPoint y: 237, distance: 22.0
click at [500, 230] on input "text" at bounding box center [510, 228] width 67 height 17
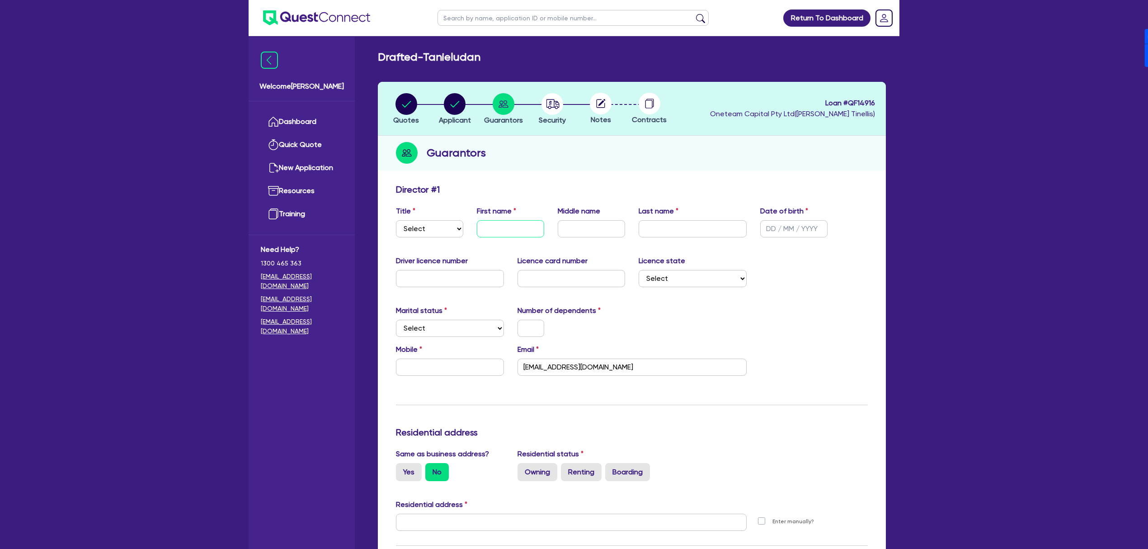
paste input "Tanieludan"
type input "Tanieludan"
click at [562, 190] on div "Director # 1" at bounding box center [631, 191] width 485 height 14
drag, startPoint x: 447, startPoint y: 223, endPoint x: 443, endPoint y: 231, distance: 9.3
click at [447, 223] on select "Select Mr Mrs Ms Miss Dr" at bounding box center [429, 228] width 67 height 17
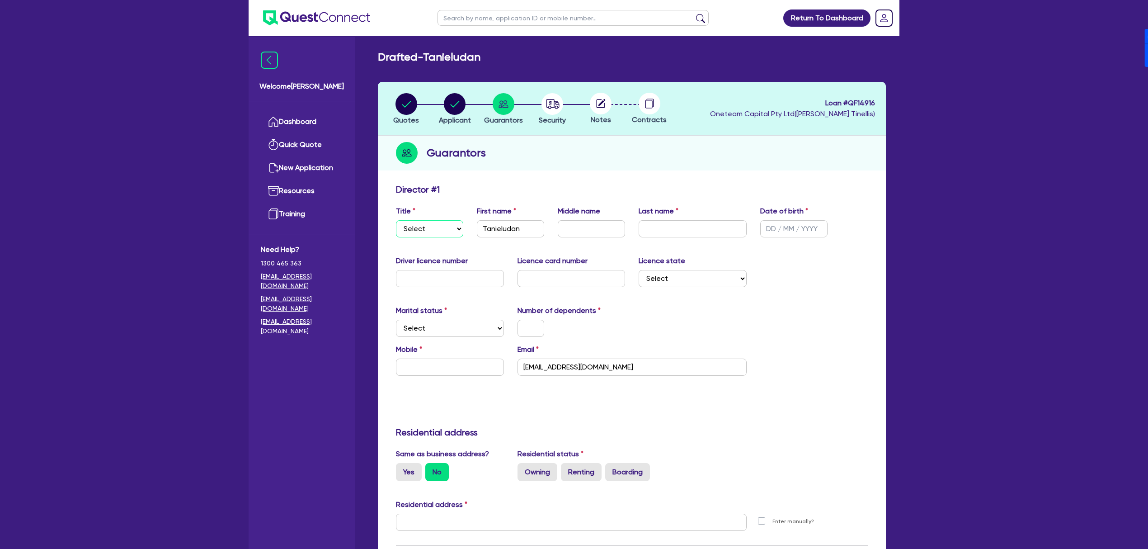
click at [396, 220] on select "Select Mr Mrs Ms Miss Dr" at bounding box center [429, 228] width 67 height 17
click at [434, 235] on select "Select Mr Mrs Ms Miss Dr" at bounding box center [429, 228] width 67 height 17
click at [396, 220] on select "Select Mr Mrs Ms Miss Dr" at bounding box center [429, 228] width 67 height 17
drag, startPoint x: 433, startPoint y: 222, endPoint x: 431, endPoint y: 233, distance: 11.0
click at [433, 222] on select "Select Mr Mrs Ms Miss Dr" at bounding box center [429, 228] width 67 height 17
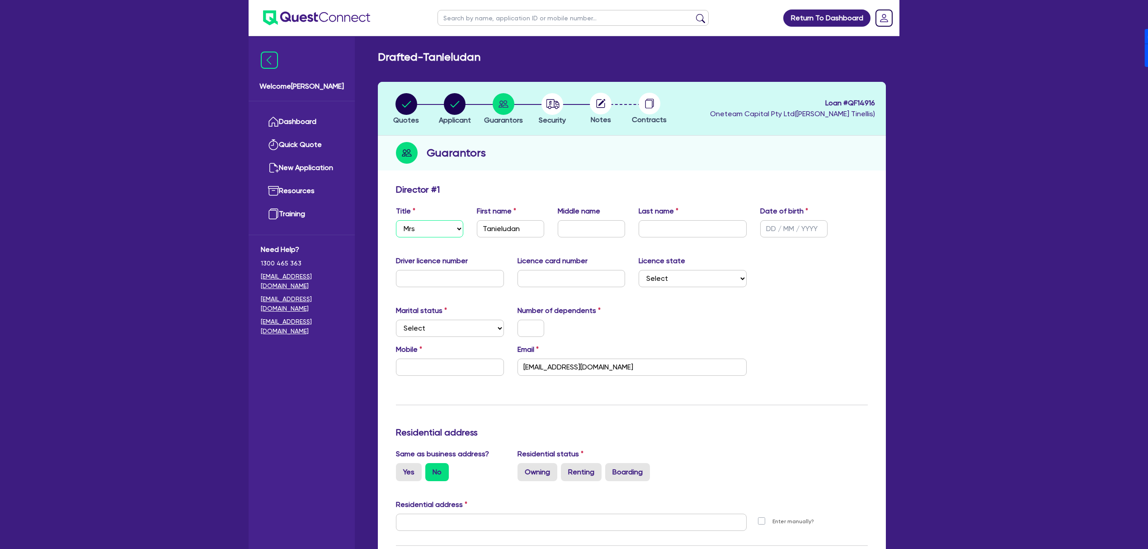
select select "MR"
click at [396, 220] on select "Select Mr Mrs Ms Miss Dr" at bounding box center [429, 228] width 67 height 17
click at [592, 229] on input "text" at bounding box center [591, 228] width 67 height 17
click at [660, 230] on input "text" at bounding box center [693, 228] width 108 height 17
type input "Tinellis"
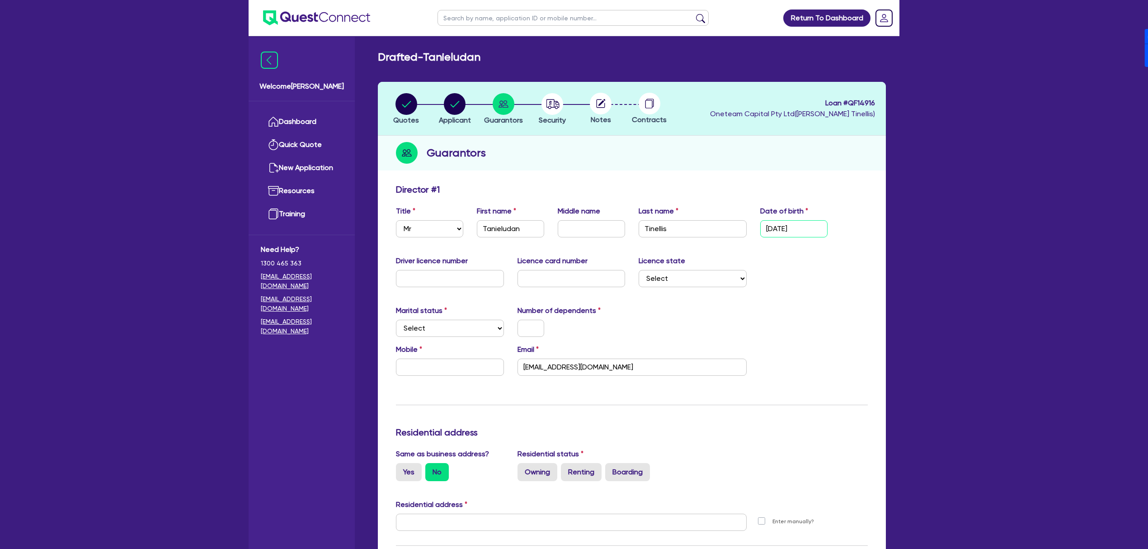
type input "14/04/1998"
select select "SINGLE"
type input "0"
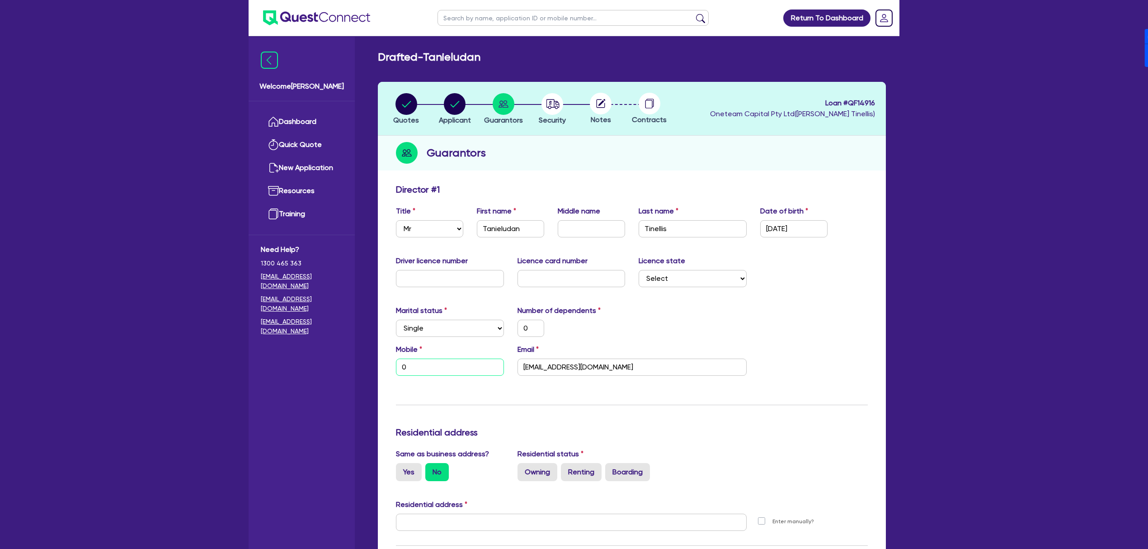
type input "04"
type input "0"
type input "043"
type input "0"
type input "0430"
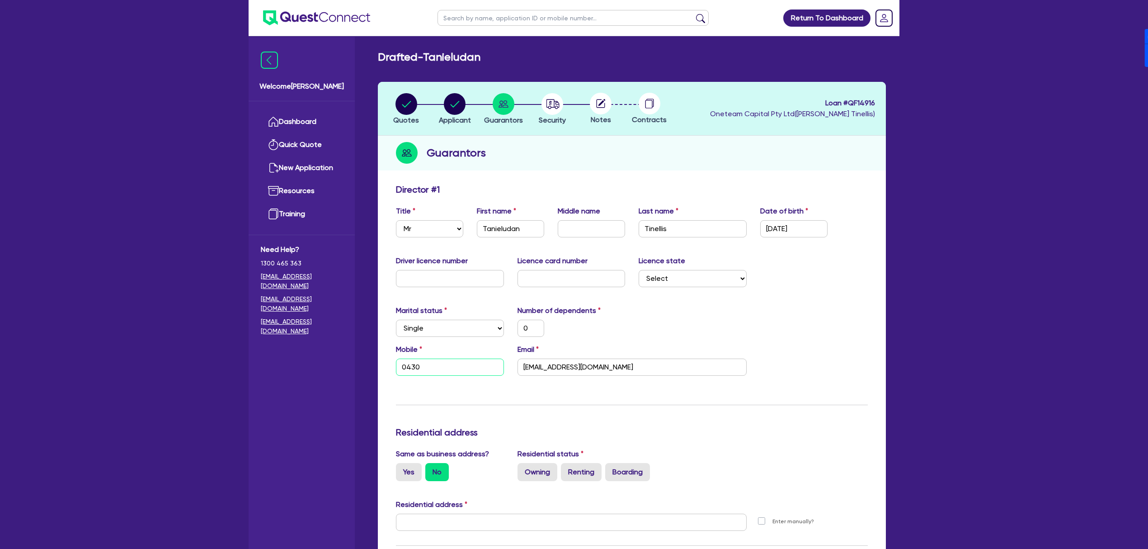
type input "0"
type input "0430 4"
type input "0"
type input "0430 41"
type input "0"
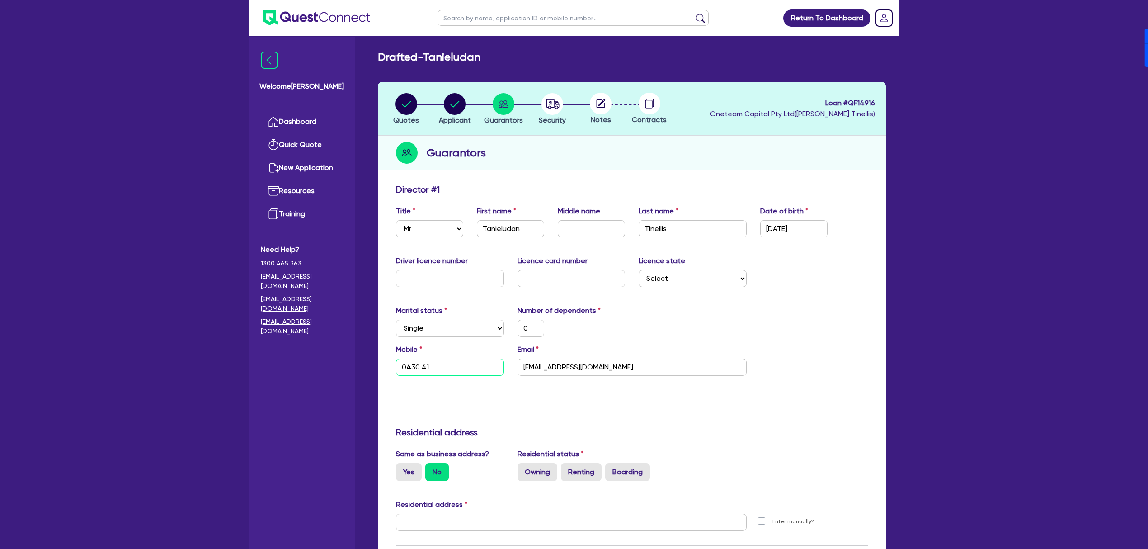
type input "0430 415"
type input "0"
type input "0430 415 7"
type input "0"
type input "0430 415 76"
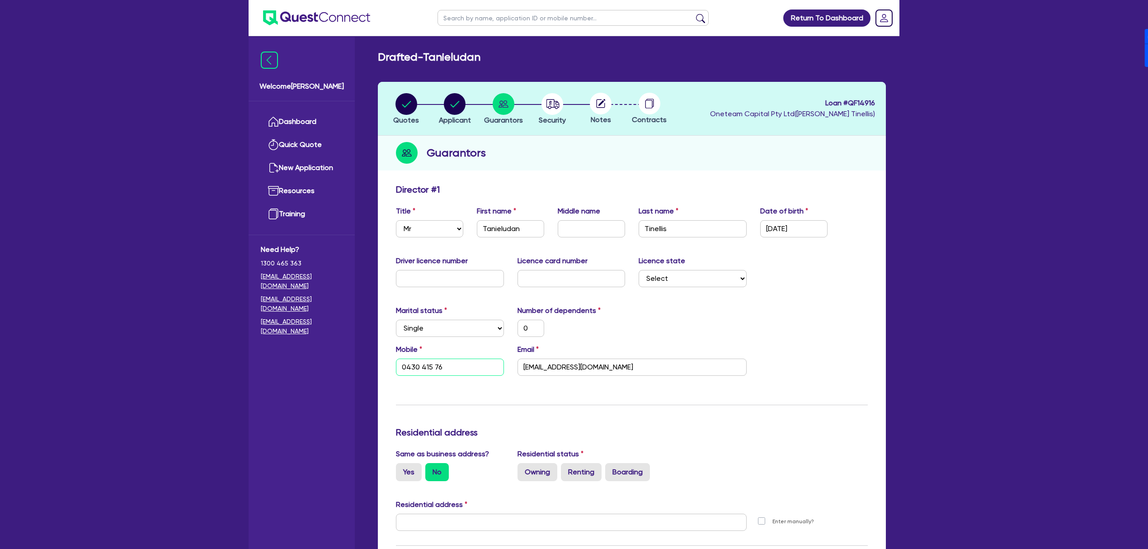
type input "0"
type input "0430 415 760"
drag, startPoint x: 411, startPoint y: 468, endPoint x: 419, endPoint y: 467, distance: 8.2
click at [411, 467] on label "Yes" at bounding box center [409, 472] width 26 height 18
click at [402, 467] on input "Yes" at bounding box center [399, 466] width 6 height 6
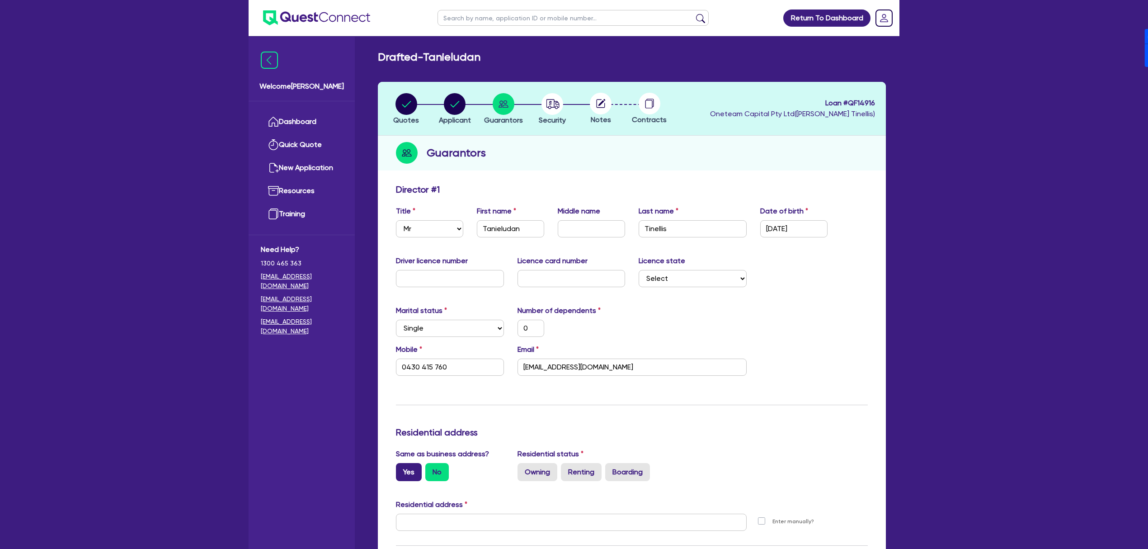
radio input "true"
type input "0"
type input "0430 415 760"
type input "100 Barangaroo Ave Sydney NSW 2000"
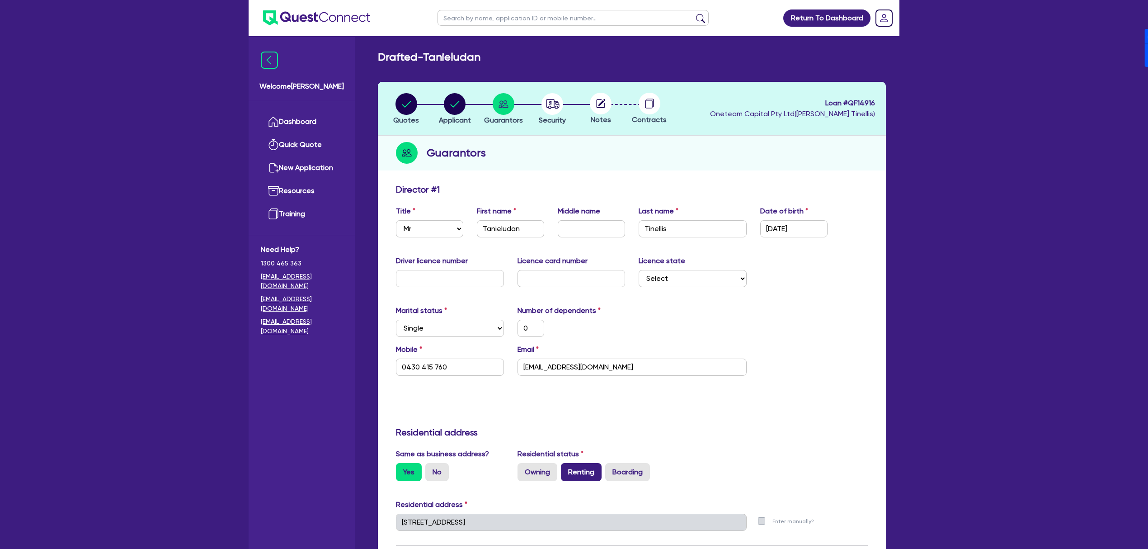
click at [600, 469] on label "Renting" at bounding box center [581, 472] width 41 height 18
click at [567, 469] on input "Renting" at bounding box center [564, 466] width 6 height 6
radio input "true"
type input "0"
type input "0430 415 760"
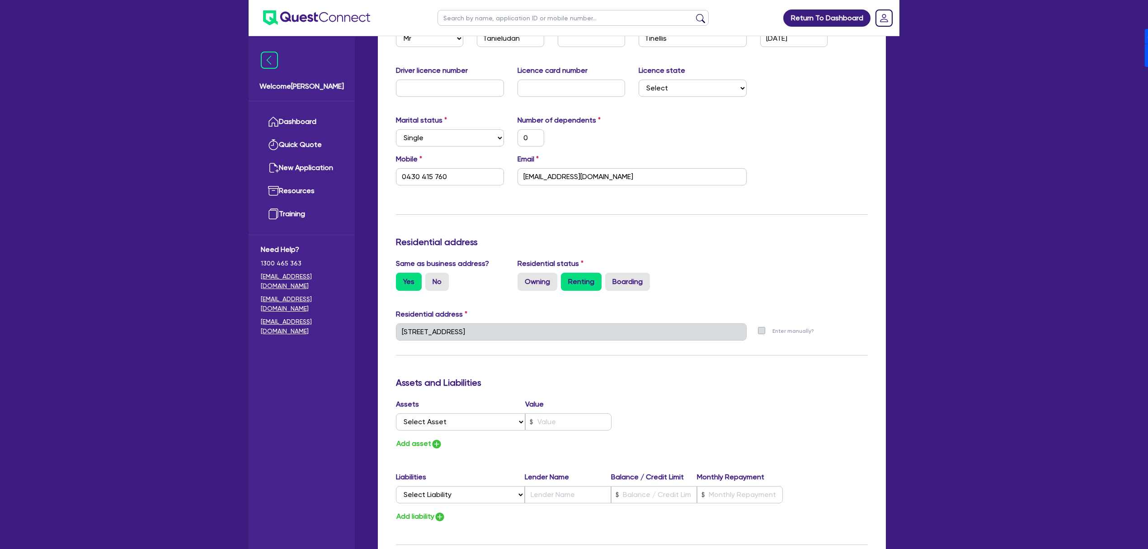
scroll to position [499, 0]
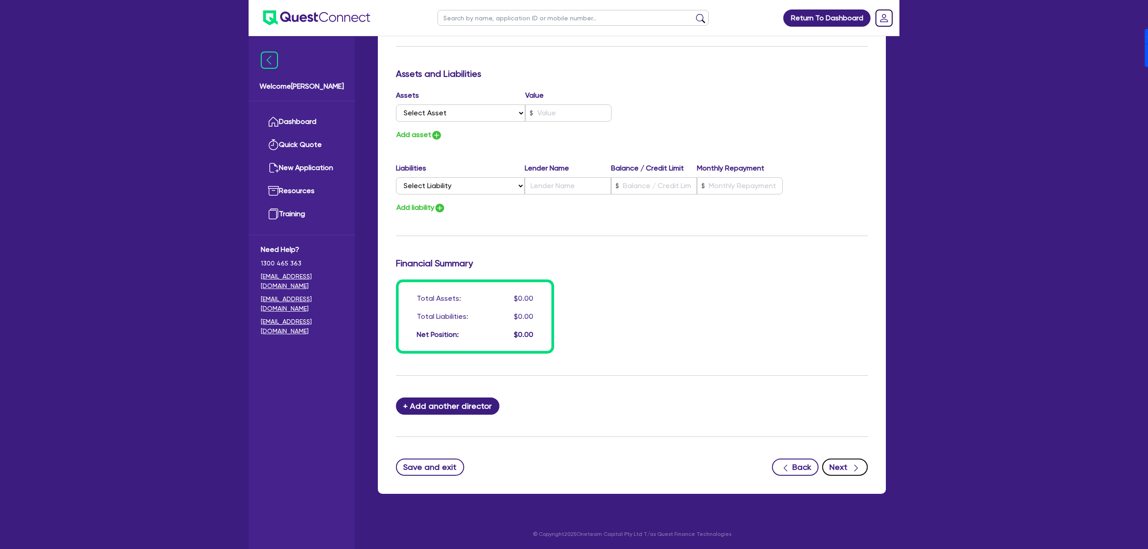
click at [843, 465] on button "Next" at bounding box center [845, 466] width 46 height 17
select select "CARS_AND_LIGHT_TRUCKS"
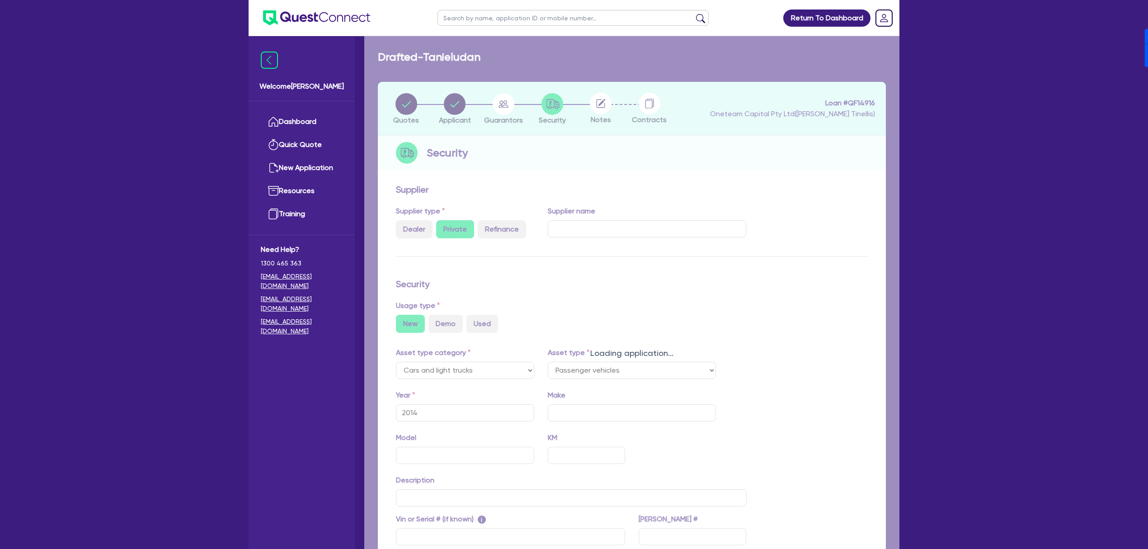
select select "PASSENGER_VEHICLES"
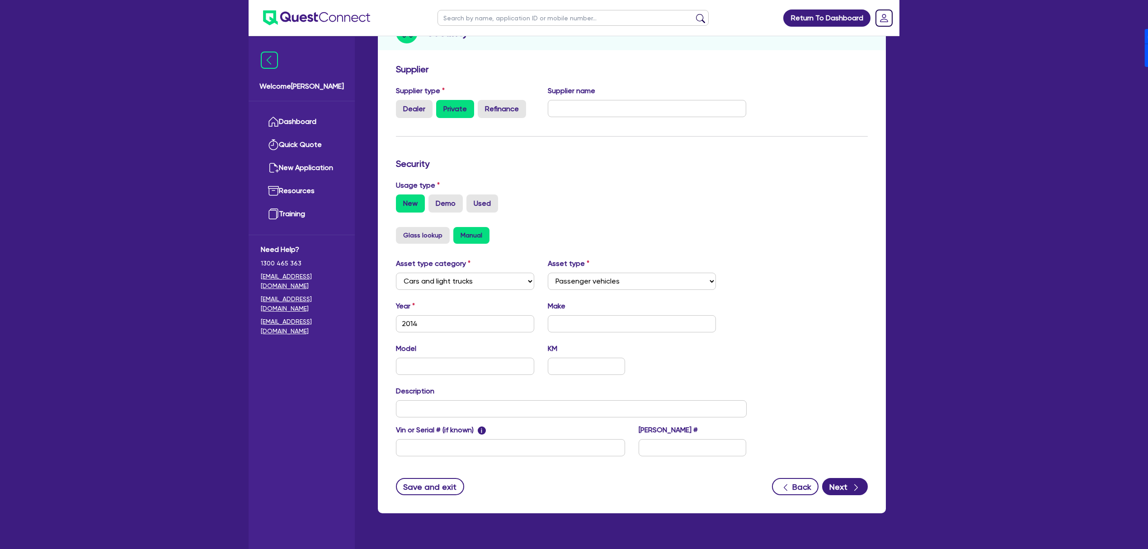
scroll to position [146, 0]
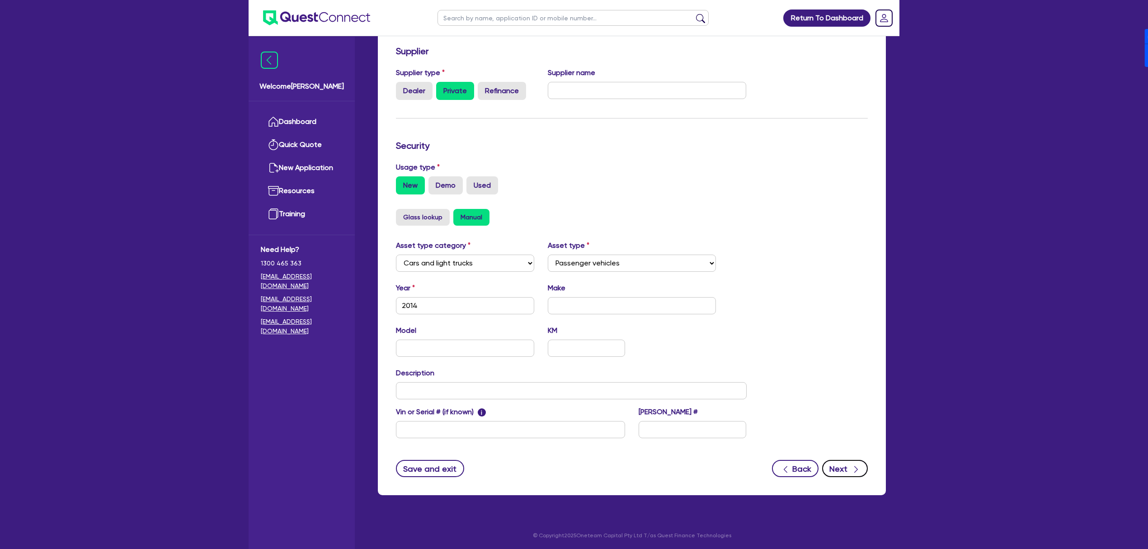
click at [859, 465] on icon "button" at bounding box center [856, 469] width 9 height 9
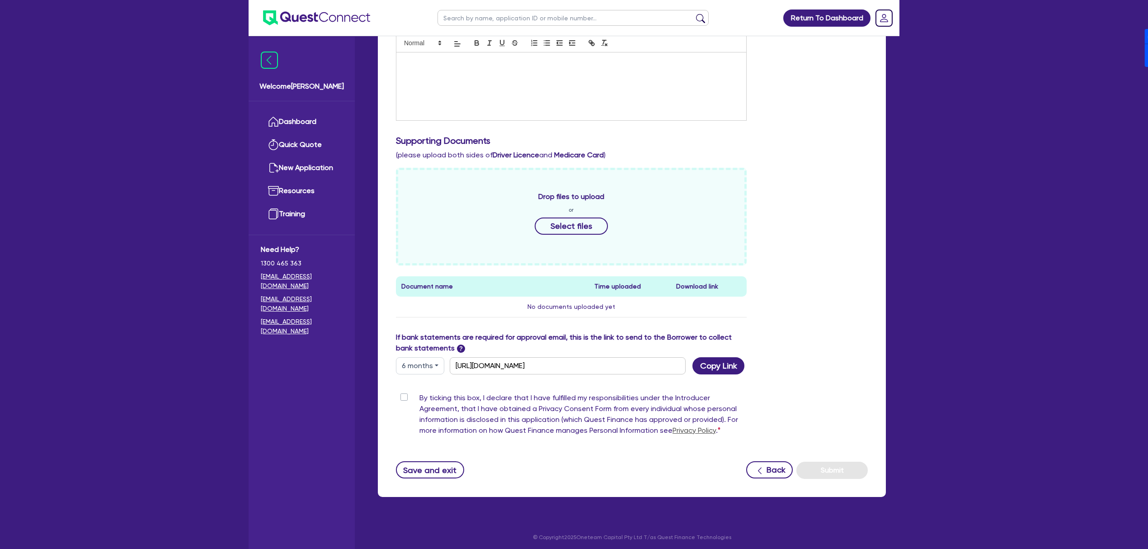
scroll to position [266, 0]
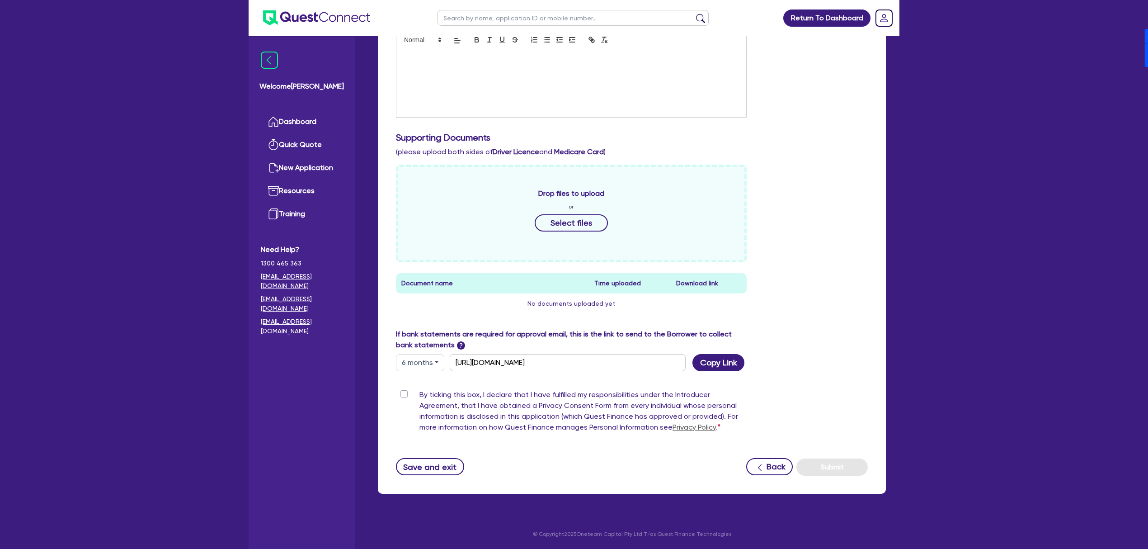
click at [437, 360] on button "6 months" at bounding box center [420, 362] width 48 height 17
click at [420, 389] on link "3 months" at bounding box center [431, 383] width 71 height 17
type input "https://scv.bankstatements.com.au/QUSE-QF14916"
click at [709, 365] on button "Copy Link" at bounding box center [718, 362] width 52 height 17
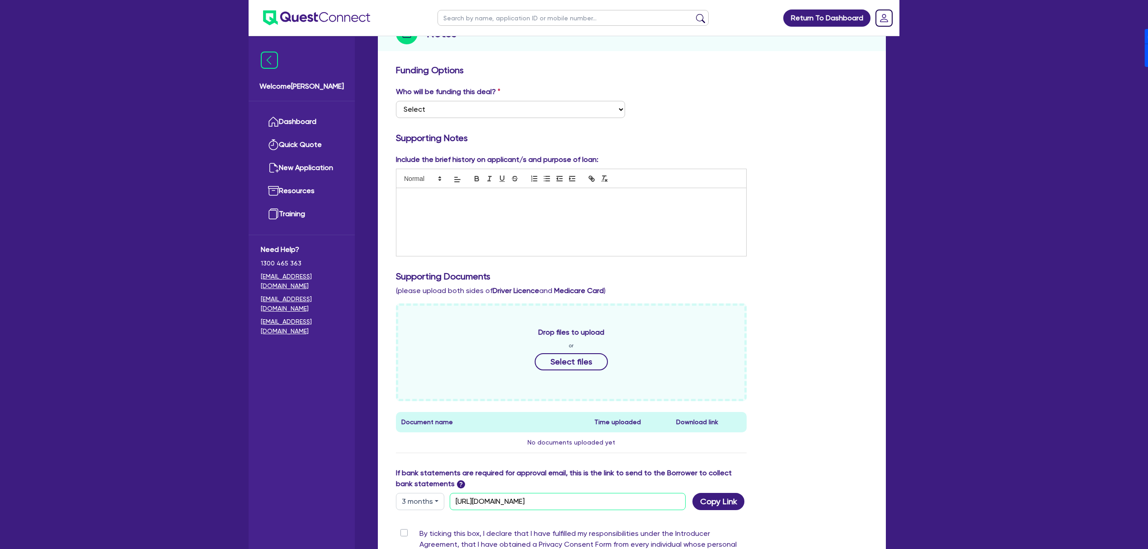
scroll to position [0, 0]
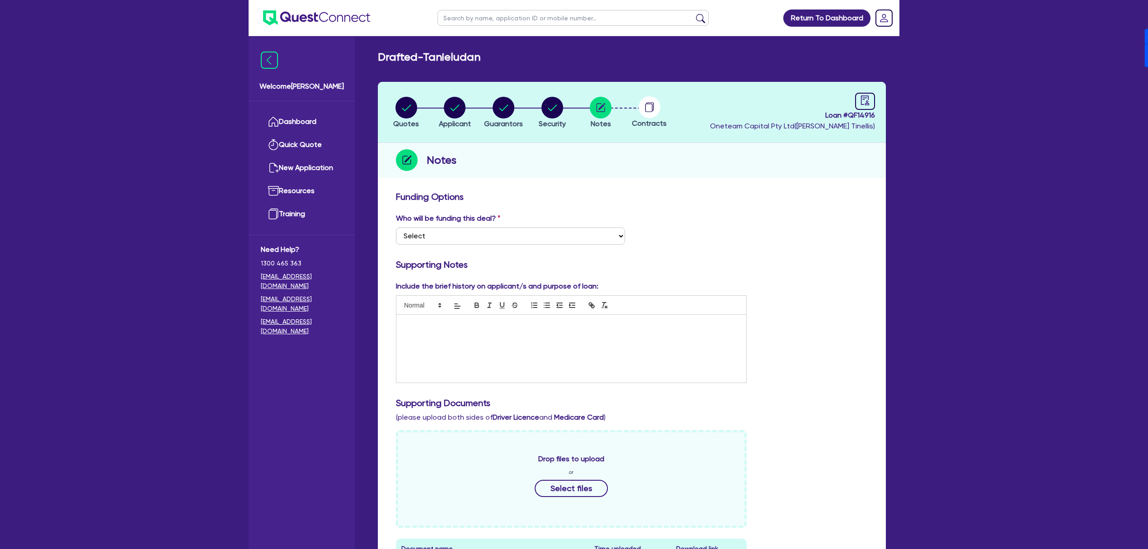
click at [449, 52] on h2 "Drafted - Tanieludan" at bounding box center [429, 57] width 103 height 13
copy h2 "Tanieludan"
